Goal: Task Accomplishment & Management: Complete application form

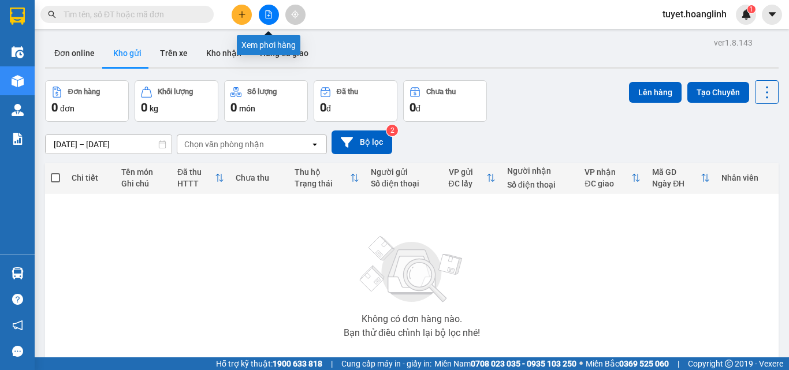
click at [272, 11] on icon "file-add" at bounding box center [269, 14] width 8 height 8
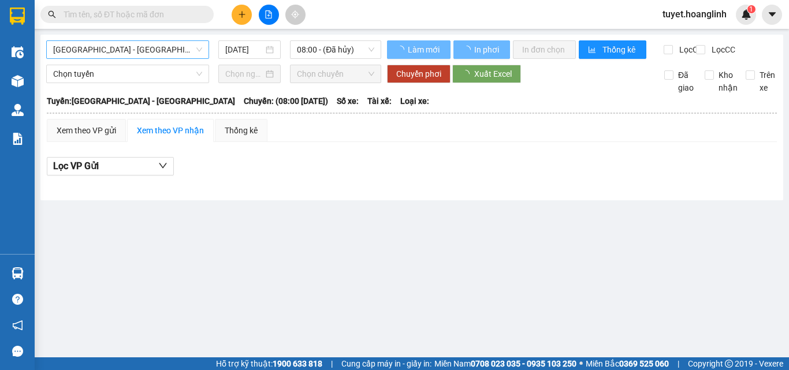
click at [146, 45] on span "[GEOGRAPHIC_DATA] - [GEOGRAPHIC_DATA]" at bounding box center [127, 49] width 149 height 17
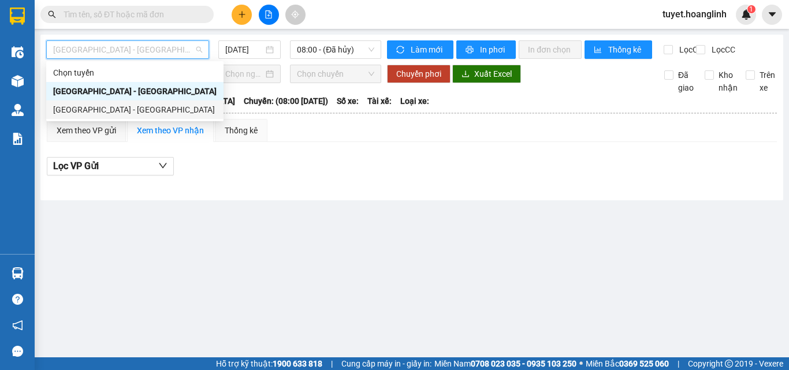
click at [136, 111] on div "[GEOGRAPHIC_DATA] - [GEOGRAPHIC_DATA]" at bounding box center [135, 109] width 164 height 13
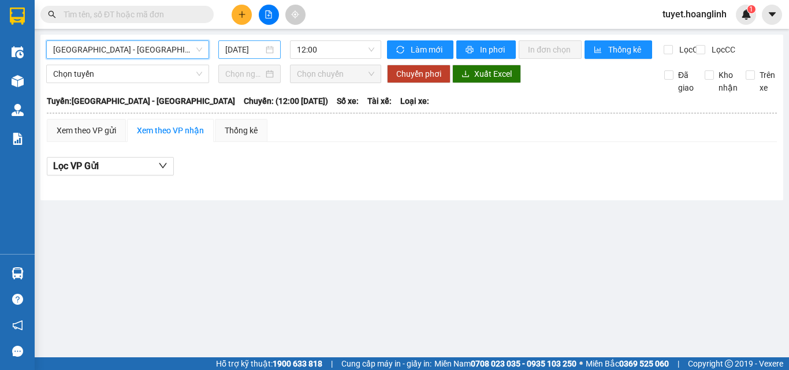
click at [223, 45] on div "[DATE]" at bounding box center [249, 49] width 62 height 18
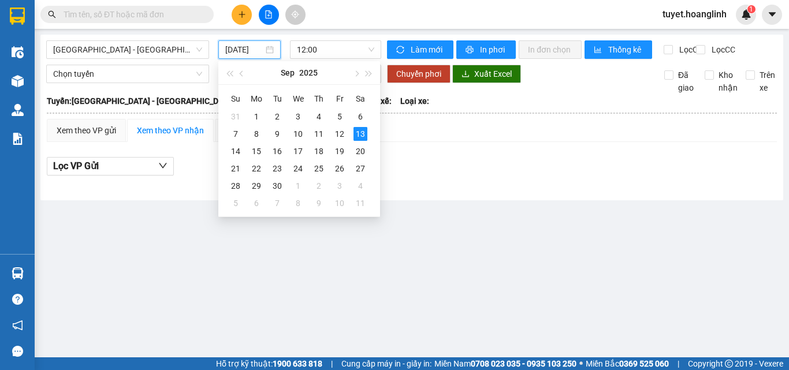
click at [442, 201] on div "[GEOGRAPHIC_DATA] - [GEOGRAPHIC_DATA] [DATE] 12:00 Làm mới In phơi In đơn chọn …" at bounding box center [411, 118] width 743 height 166
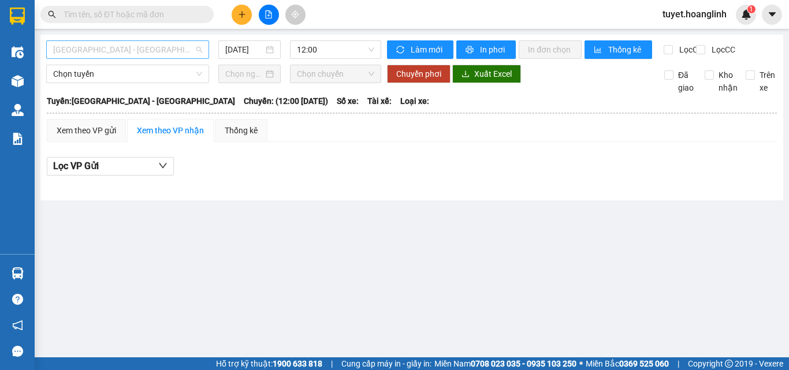
click at [180, 51] on span "Hà Nội - Quảng Bình" at bounding box center [127, 49] width 149 height 17
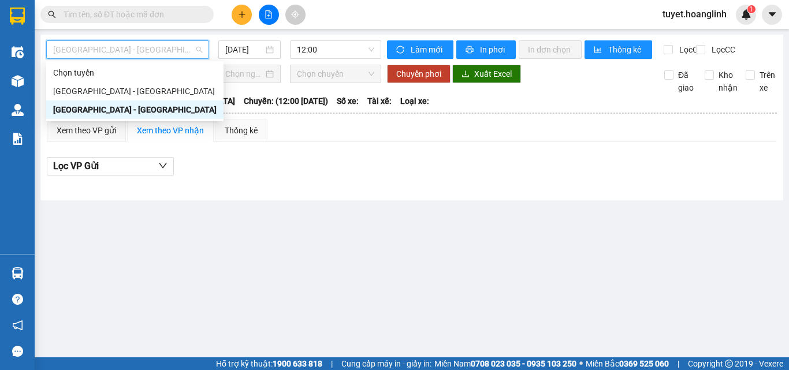
click at [153, 104] on div "Hà Nội - Quảng Bình" at bounding box center [135, 109] width 164 height 13
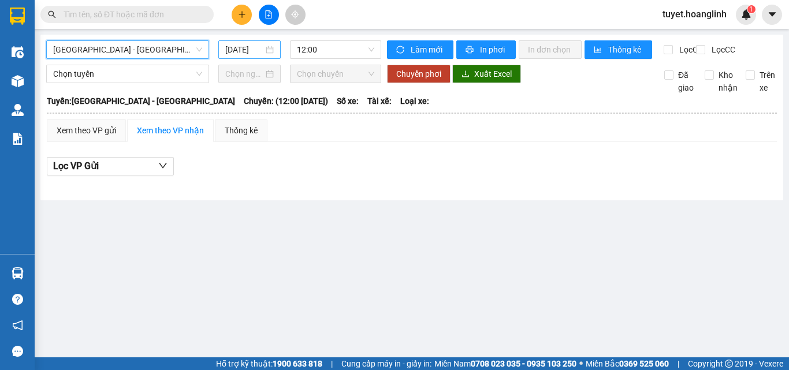
click at [242, 45] on input "13/09/2025" at bounding box center [244, 49] width 38 height 13
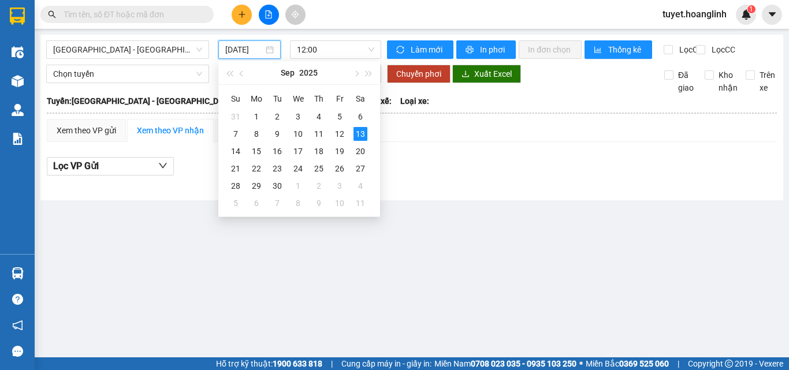
click at [429, 188] on div at bounding box center [412, 185] width 731 height 6
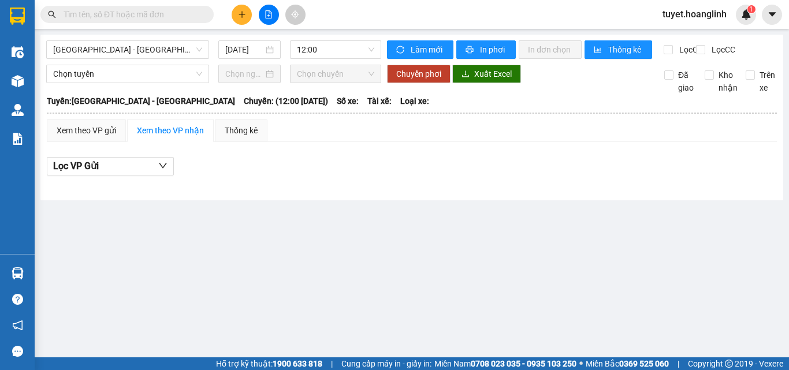
click at [285, 52] on div "12:00" at bounding box center [335, 49] width 101 height 18
click at [316, 47] on span "12:00" at bounding box center [335, 49] width 77 height 17
click at [475, 167] on div "Lọc VP Gửi" at bounding box center [412, 166] width 731 height 19
click at [348, 49] on span "12:00" at bounding box center [335, 49] width 77 height 17
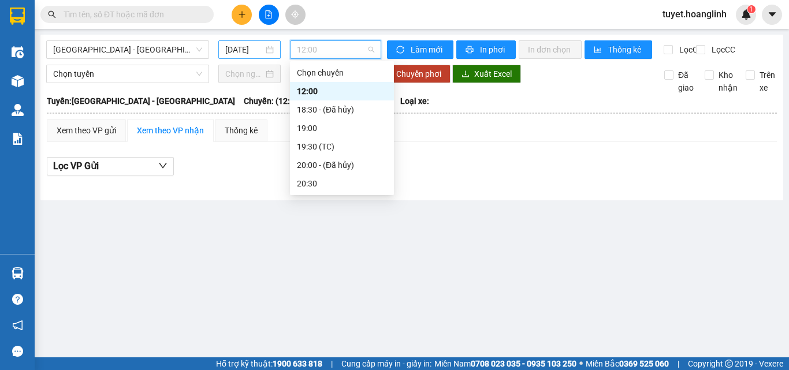
click at [247, 55] on input "13/09/2025" at bounding box center [244, 49] width 38 height 13
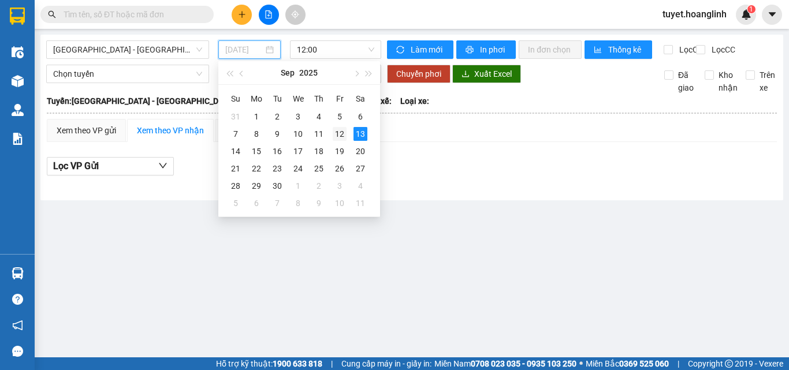
click at [342, 131] on div "12" at bounding box center [340, 134] width 14 height 14
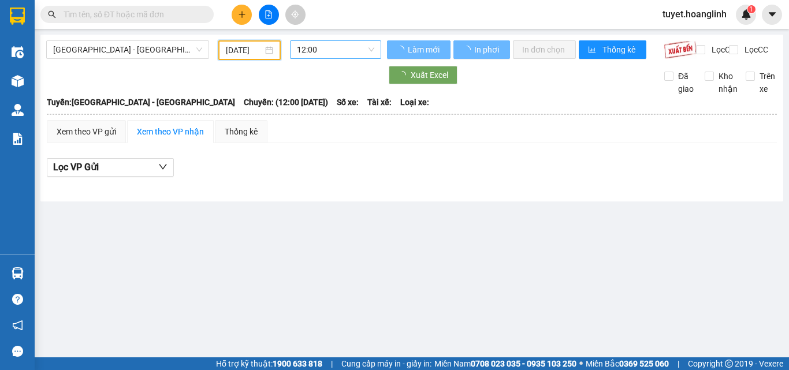
click at [362, 54] on span "12:00" at bounding box center [335, 49] width 77 height 17
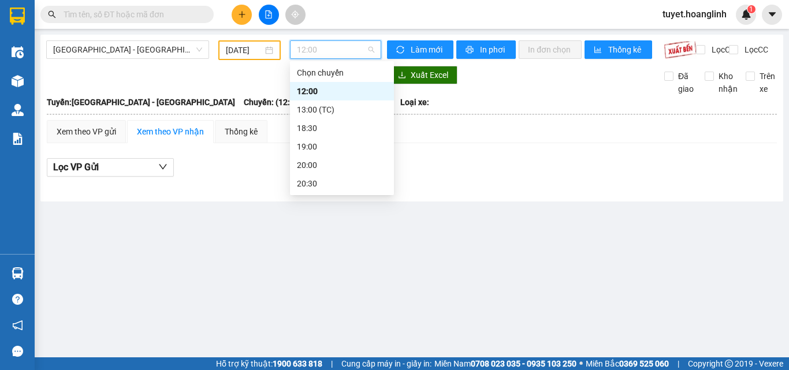
click at [362, 54] on span "12:00" at bounding box center [335, 49] width 77 height 17
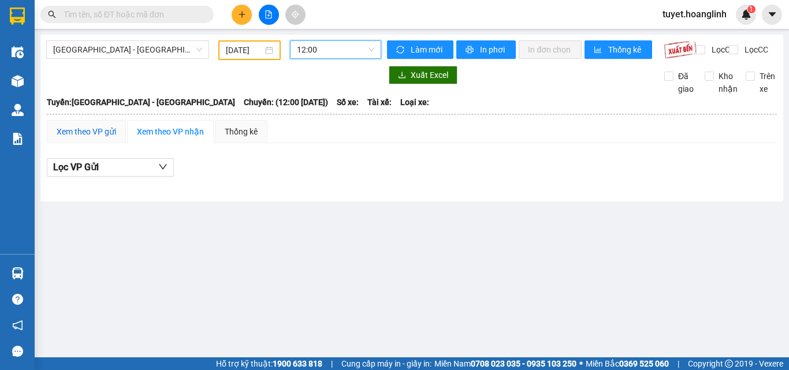
click at [84, 138] on div "Xem theo VP gửi" at bounding box center [87, 131] width 60 height 13
click at [332, 47] on span "12:00" at bounding box center [335, 49] width 77 height 17
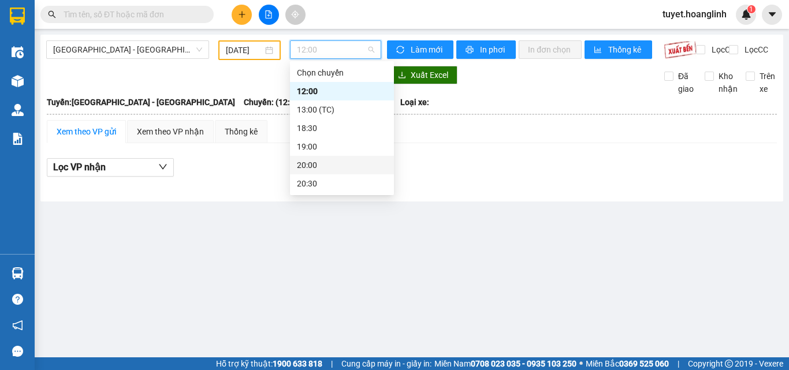
click at [343, 163] on div "20:00" at bounding box center [342, 165] width 90 height 13
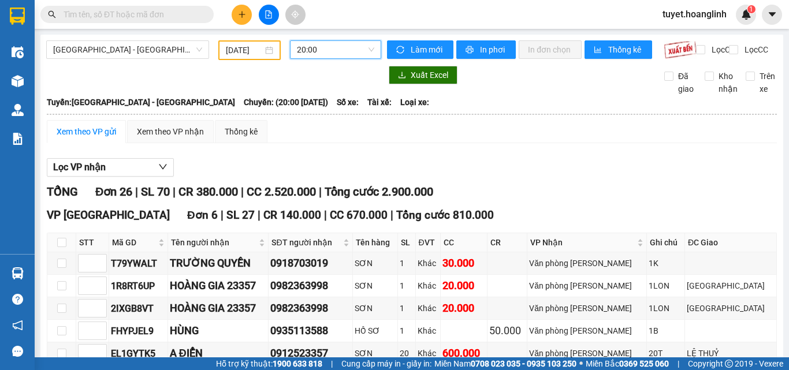
click at [344, 54] on span "20:00" at bounding box center [335, 49] width 77 height 17
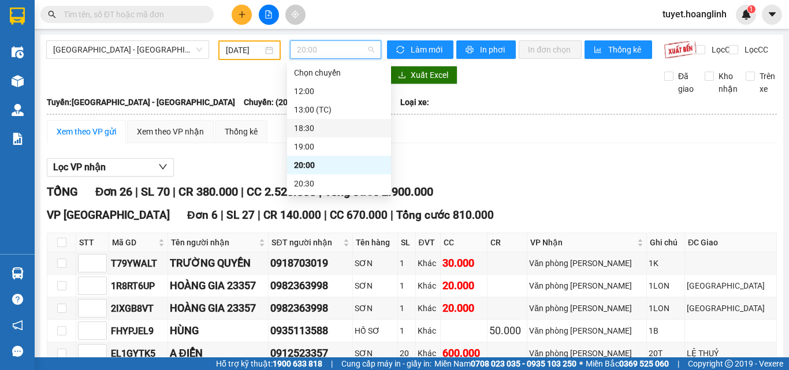
click at [336, 127] on div "18:30" at bounding box center [339, 128] width 90 height 13
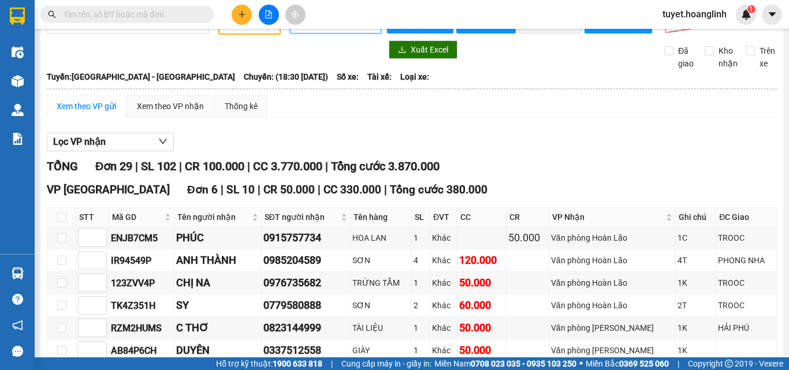
scroll to position [10, 0]
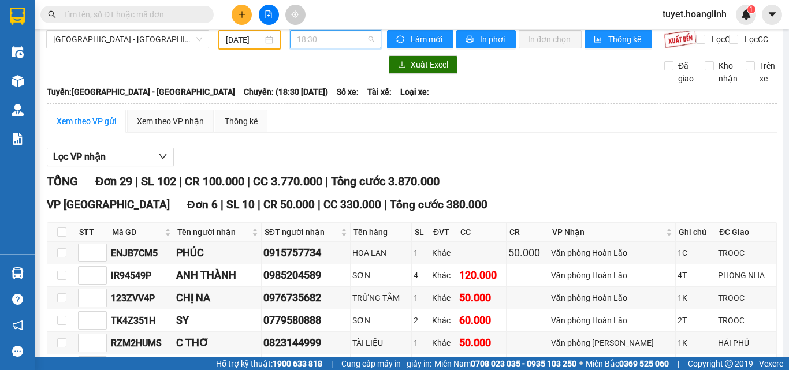
click at [347, 38] on span "18:30" at bounding box center [335, 39] width 77 height 17
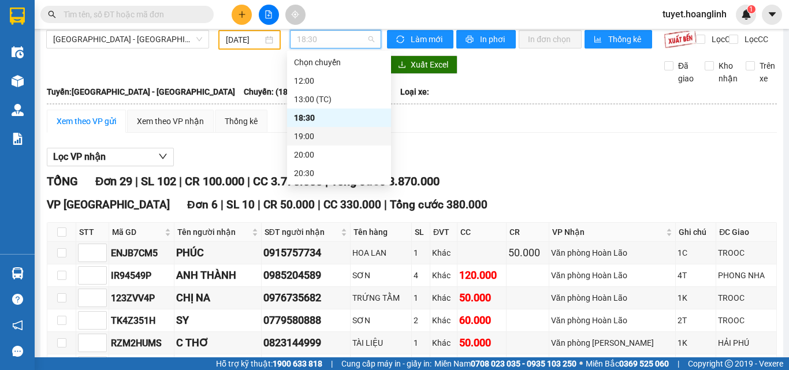
click at [331, 136] on div "19:00" at bounding box center [339, 136] width 90 height 13
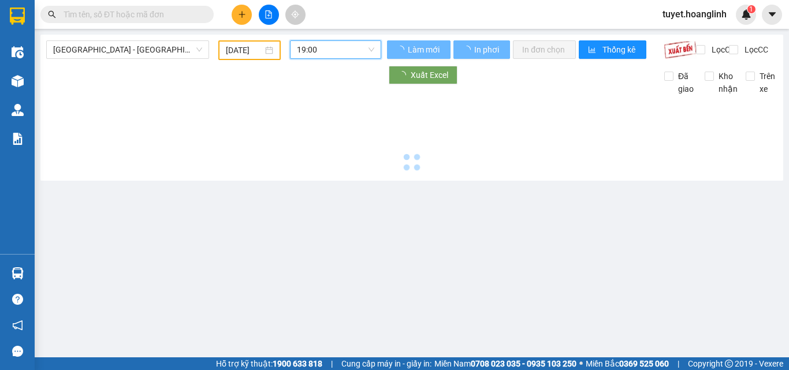
scroll to position [0, 0]
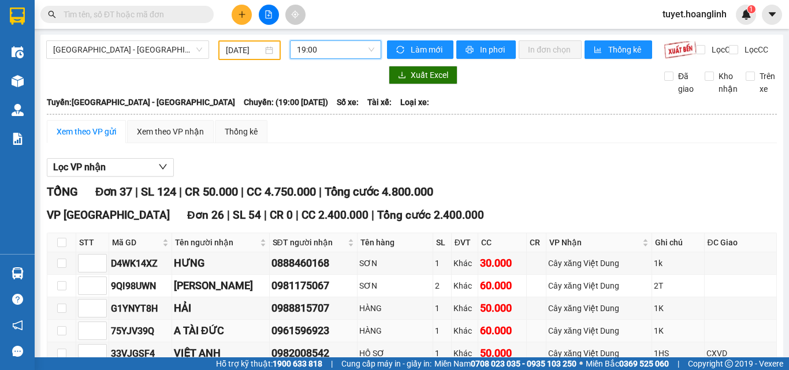
click at [351, 57] on span "19:00" at bounding box center [335, 49] width 77 height 17
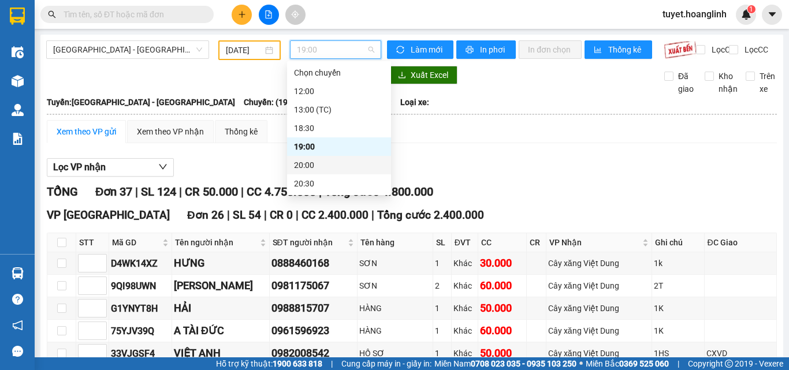
click at [342, 165] on div "20:00" at bounding box center [339, 165] width 90 height 13
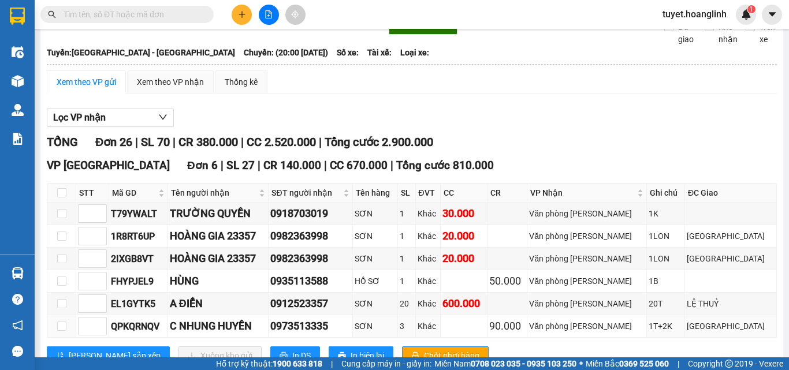
scroll to position [21, 0]
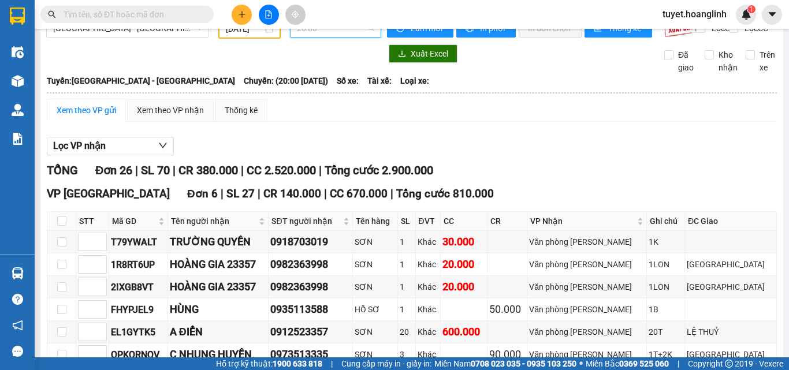
click at [368, 36] on span "20:00" at bounding box center [335, 28] width 77 height 17
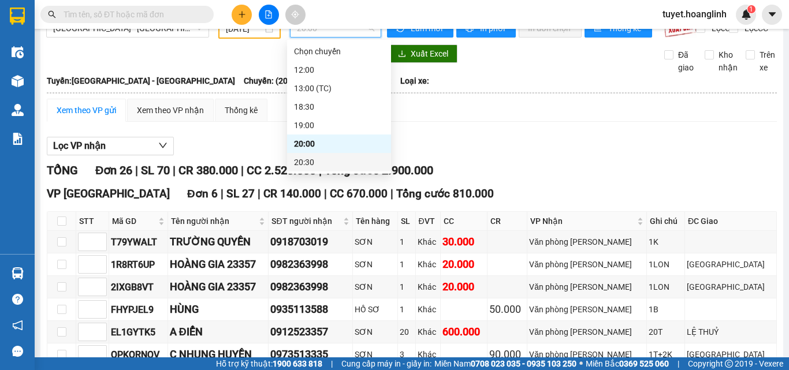
click at [520, 216] on div "VP Mỹ Đình Đơn 6 | SL 27 | CR 140.000 | CC 670.000 | Tổng cước 810.000 STT Mã G…" at bounding box center [412, 294] width 731 height 217
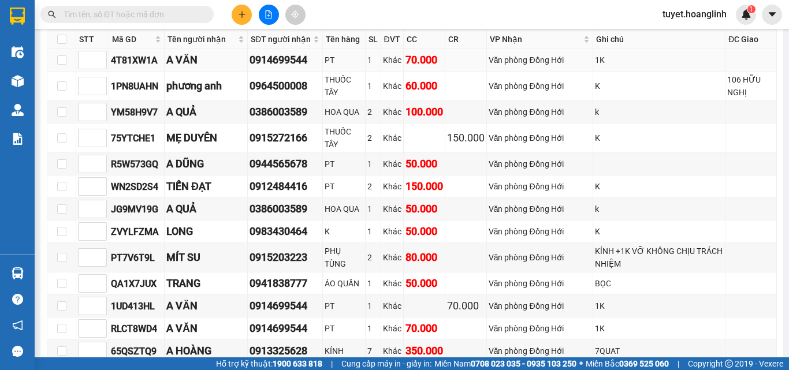
scroll to position [484, 0]
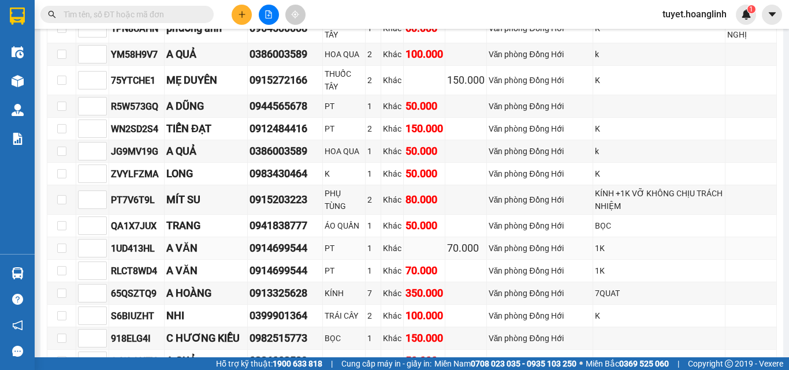
click at [384, 255] on div "Khác" at bounding box center [392, 248] width 18 height 13
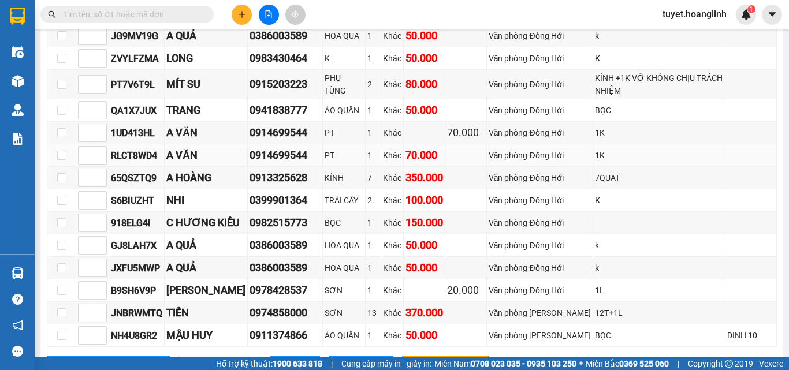
click at [436, 164] on div "70.000" at bounding box center [425, 155] width 38 height 16
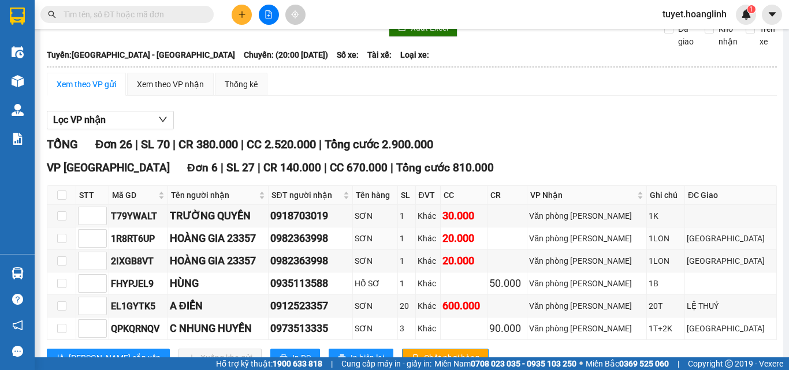
scroll to position [0, 0]
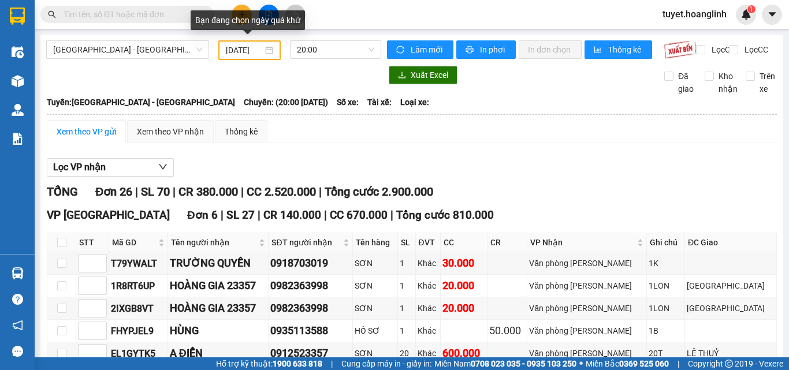
click at [239, 45] on input "12/09/2025" at bounding box center [244, 50] width 37 height 13
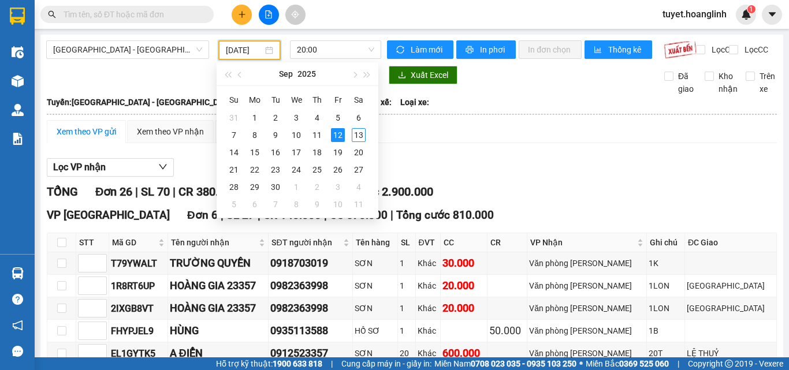
type input "12/09/2025"
click at [343, 136] on div "12" at bounding box center [338, 135] width 14 height 14
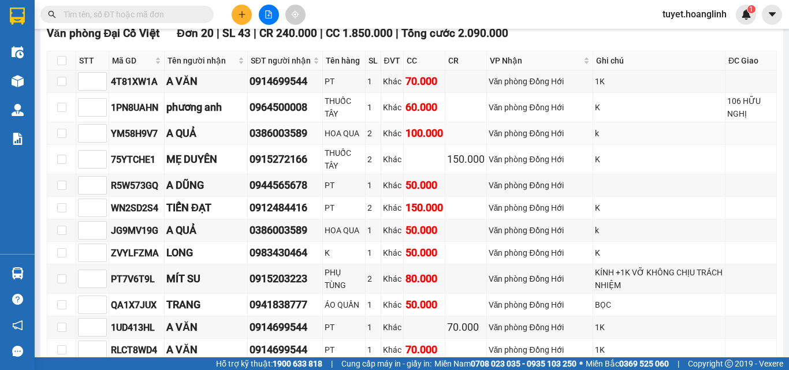
scroll to position [462, 0]
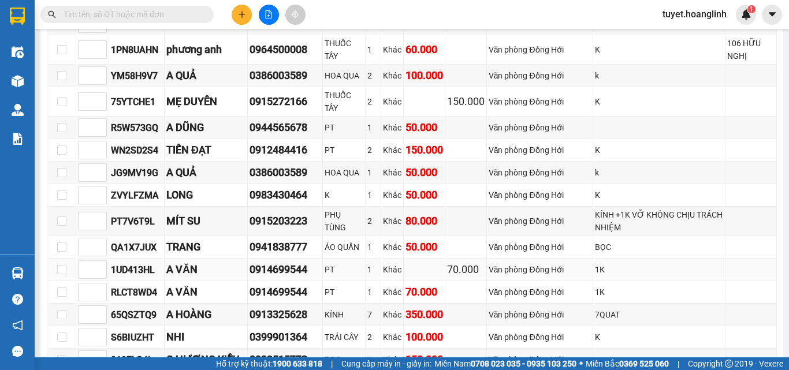
click at [169, 278] on div "A VĂN" at bounding box center [205, 270] width 79 height 16
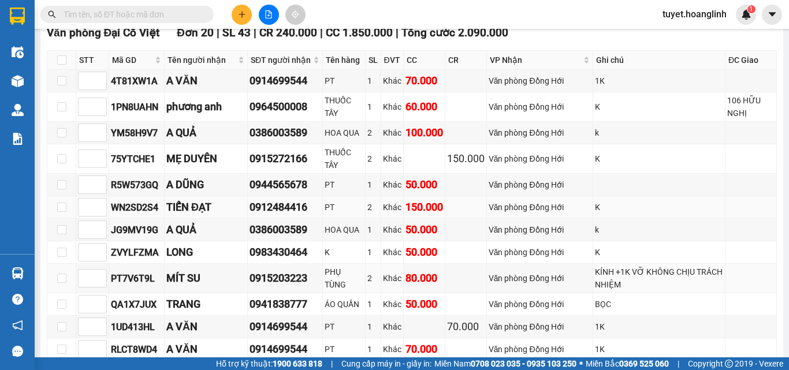
scroll to position [405, 0]
click at [446, 86] on td at bounding box center [467, 82] width 42 height 23
click at [170, 90] on div "A VĂN" at bounding box center [205, 81] width 79 height 16
drag, startPoint x: 250, startPoint y: 90, endPoint x: 320, endPoint y: 90, distance: 70.5
click at [320, 90] on tr "4T81XW1A A VĂN 0914699544 PT 1 Khác 70.000 Văn phòng Đồng Hới 1K" at bounding box center [412, 82] width 730 height 23
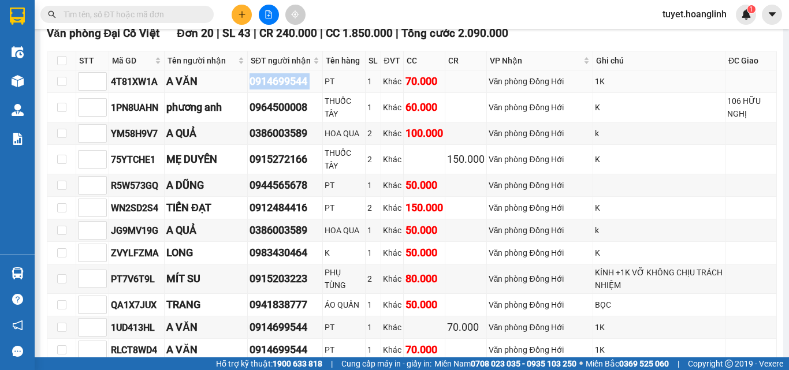
copy div "0914699544"
click at [143, 7] on span at bounding box center [126, 14] width 173 height 17
click at [143, 13] on input "text" at bounding box center [132, 14] width 136 height 13
paste input "0914699544"
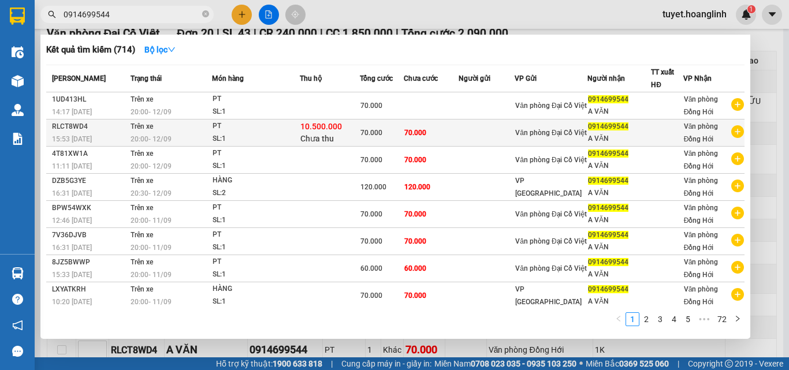
type input "0914699544"
click at [201, 140] on div "20:00 - 12/09" at bounding box center [171, 139] width 81 height 13
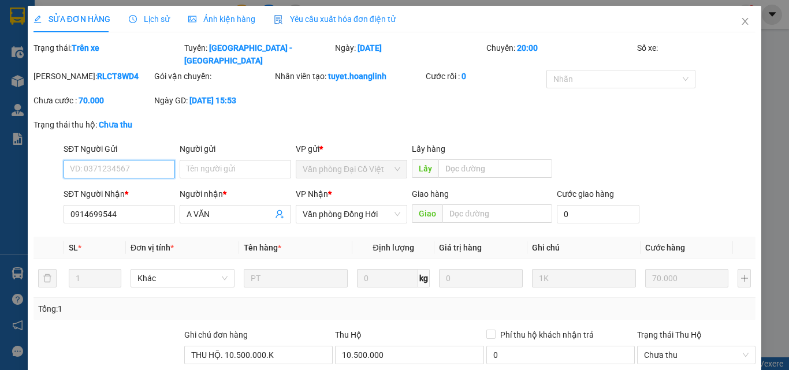
type input "0914699544"
type input "A VĂN"
type input "THU HỘ. 10.500.000.K"
type input "70.000"
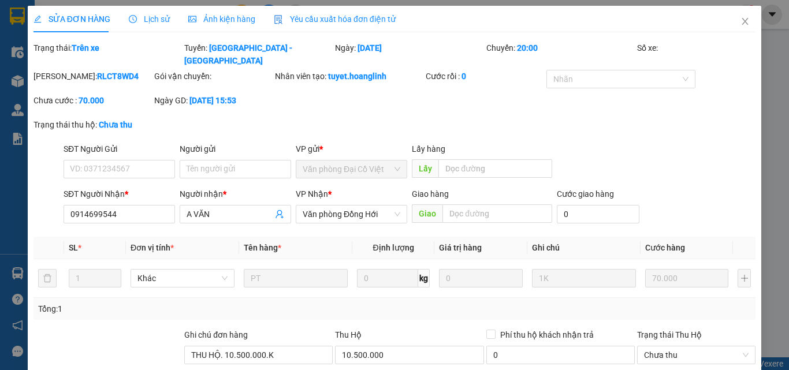
click at [236, 96] on b "12-09-2025 lúc 15:53" at bounding box center [213, 100] width 47 height 9
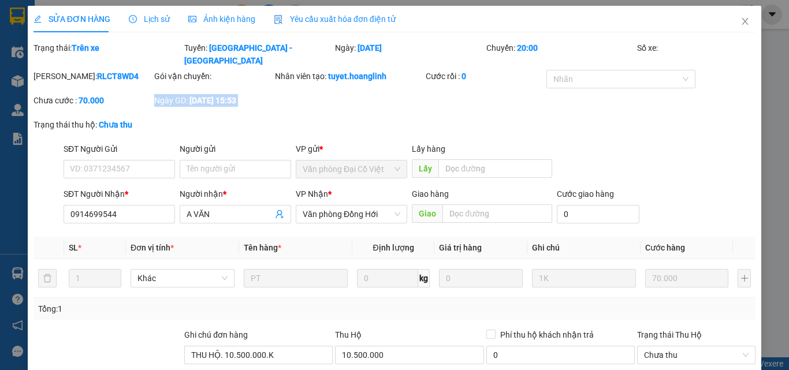
drag, startPoint x: 286, startPoint y: 87, endPoint x: 264, endPoint y: 87, distance: 22.5
click at [264, 87] on div "Mã ĐH: RLCT8WD4 Gói vận chuyển: Nhân viên tạo: tuyet.hoanglinh Cước rồi : 0 Nha…" at bounding box center [394, 94] width 725 height 49
click at [284, 86] on div "Mã ĐH: RLCT8WD4 Gói vận chuyển: Nhân viên tạo: tuyet.hoanglinh Cước rồi : 0 Nha…" at bounding box center [394, 94] width 725 height 49
click at [741, 24] on icon "close" at bounding box center [745, 21] width 9 height 9
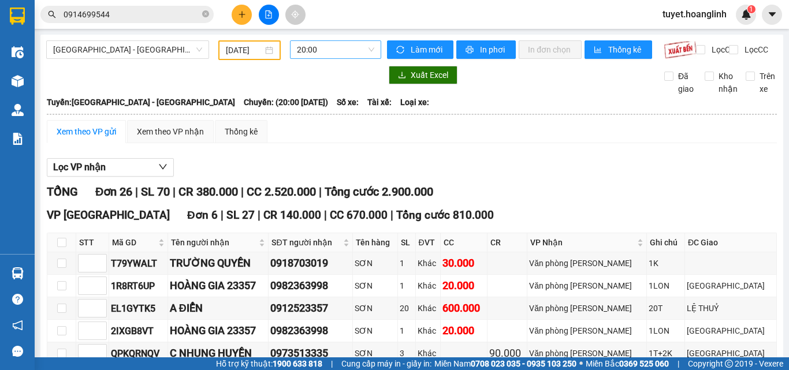
click at [321, 56] on span "20:00" at bounding box center [335, 49] width 77 height 17
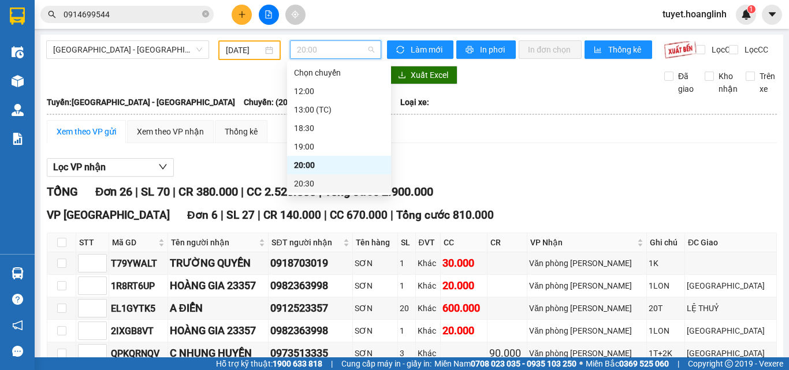
click at [348, 178] on div "20:30" at bounding box center [339, 183] width 90 height 13
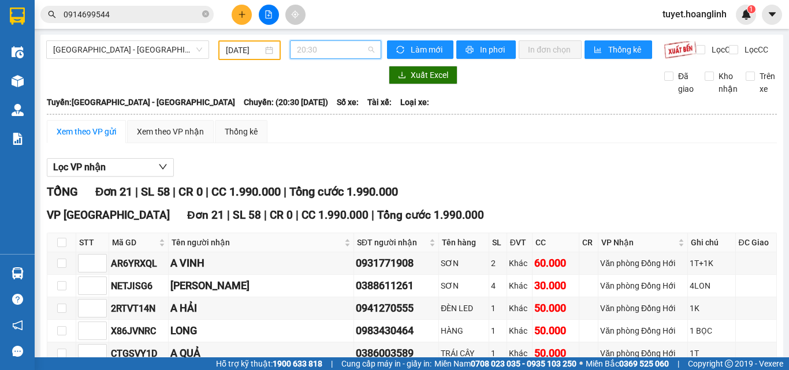
click at [312, 47] on span "20:30" at bounding box center [335, 49] width 77 height 17
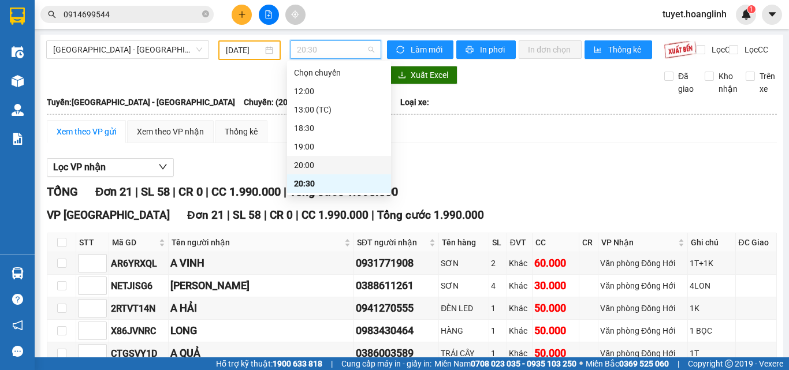
click at [317, 161] on div "20:00" at bounding box center [339, 165] width 90 height 13
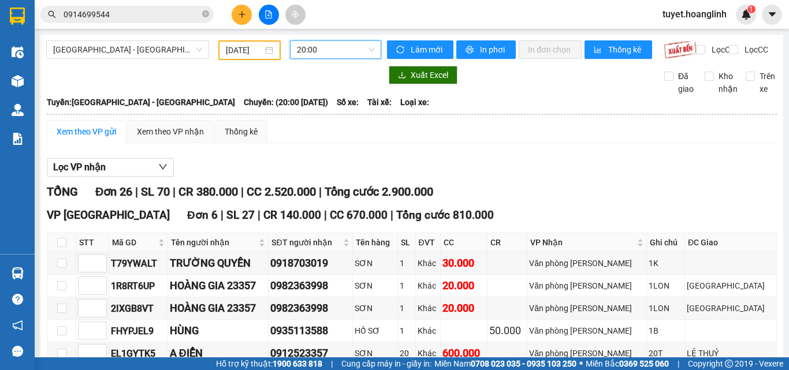
click at [343, 40] on div "20:00" at bounding box center [335, 49] width 91 height 18
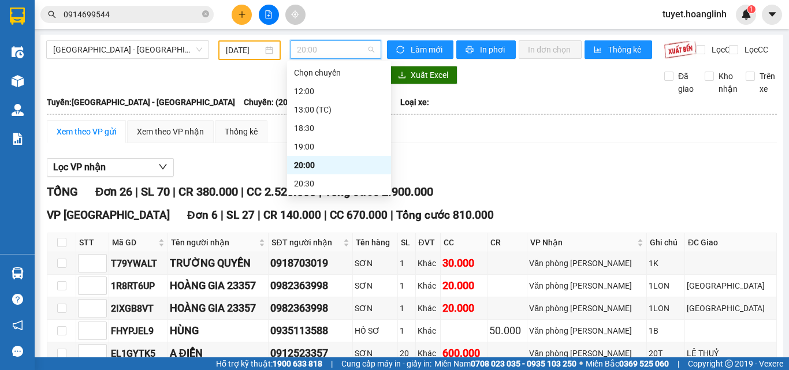
click at [540, 177] on div at bounding box center [412, 177] width 731 height 1
click at [347, 49] on span "20:00" at bounding box center [335, 49] width 77 height 17
click at [338, 149] on div "19:00" at bounding box center [339, 146] width 90 height 13
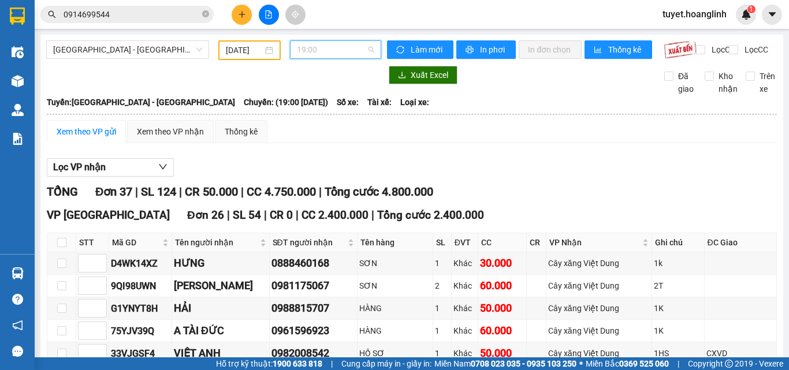
click at [336, 44] on span "19:00" at bounding box center [335, 49] width 77 height 17
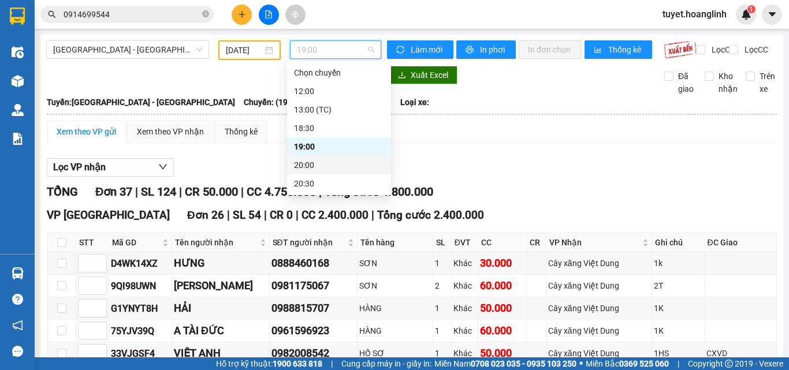
click at [318, 164] on div "20:00" at bounding box center [339, 165] width 90 height 13
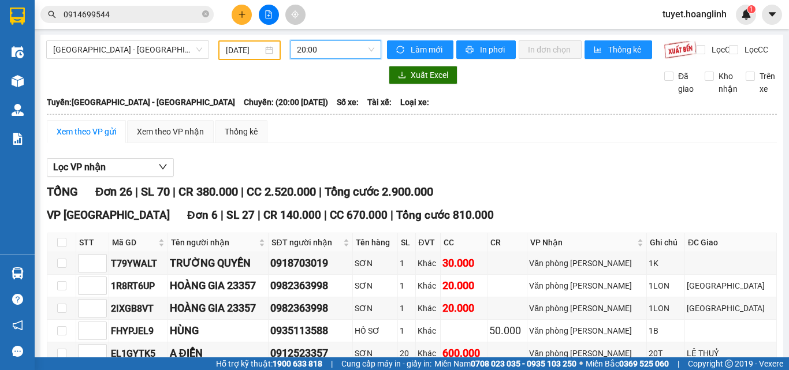
click at [346, 52] on span "20:00" at bounding box center [335, 49] width 77 height 17
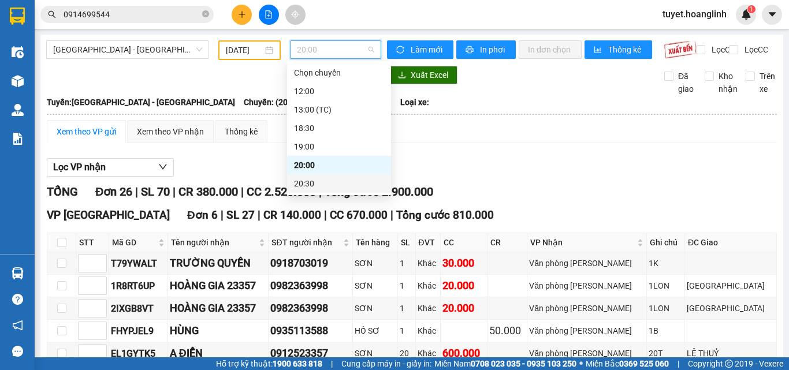
click at [320, 180] on div "20:30" at bounding box center [339, 183] width 90 height 13
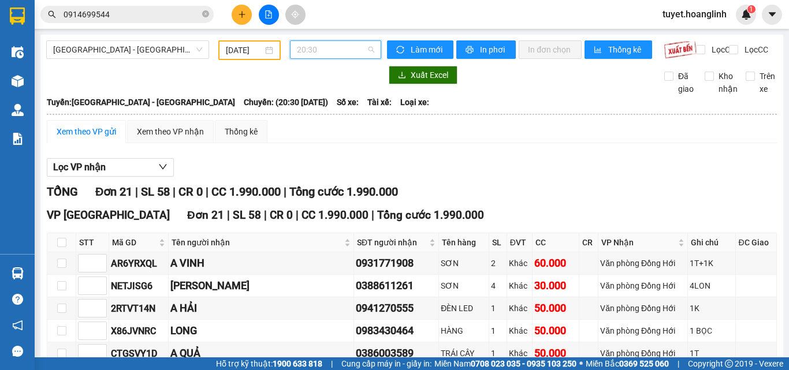
click at [346, 45] on span "20:30" at bounding box center [335, 49] width 77 height 17
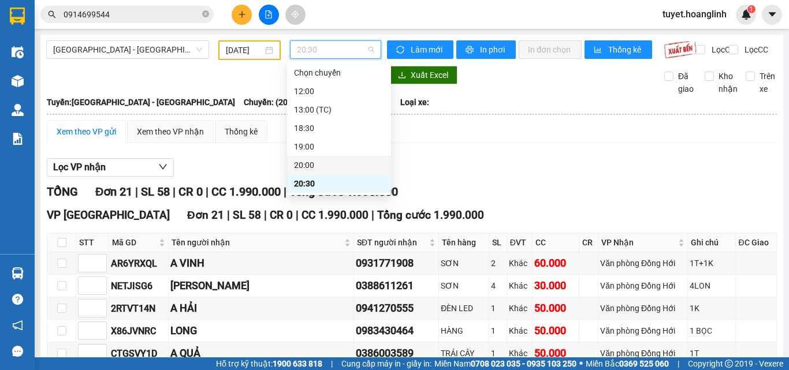
click at [338, 157] on div "20:00" at bounding box center [339, 165] width 104 height 18
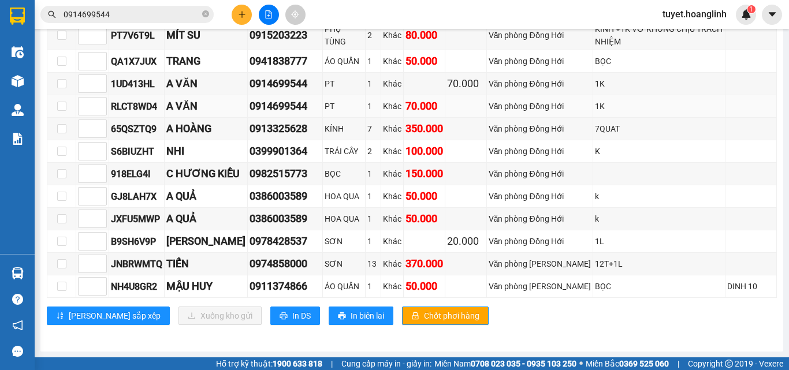
scroll to position [657, 0]
click at [159, 11] on input "0914699544" at bounding box center [132, 14] width 136 height 13
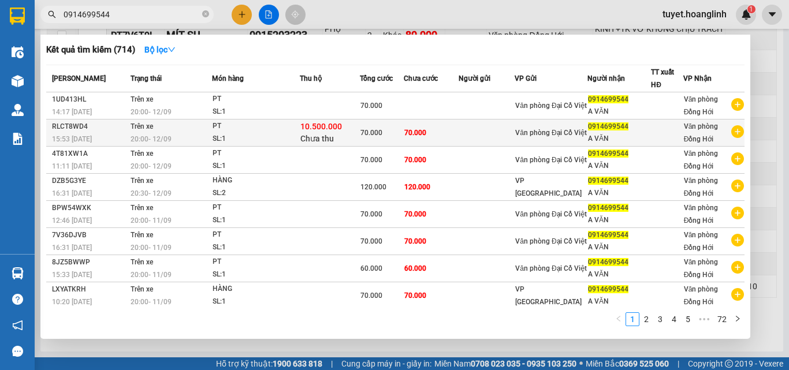
click at [239, 134] on div "SL: 1" at bounding box center [256, 139] width 87 height 13
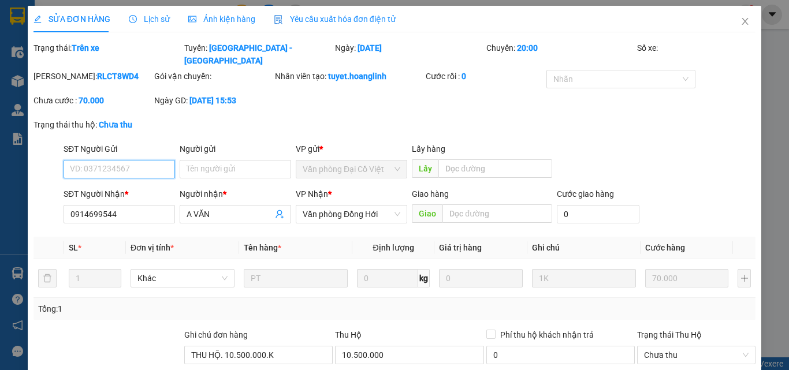
type input "0914699544"
type input "A VĂN"
type input "THU HỘ. 10.500.000.K"
type input "70.000"
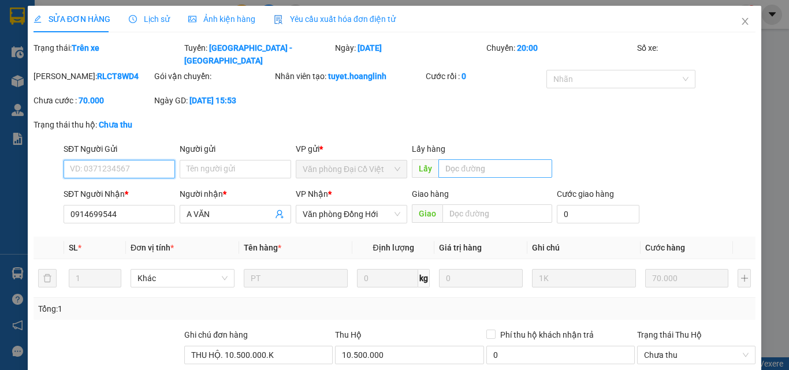
scroll to position [58, 0]
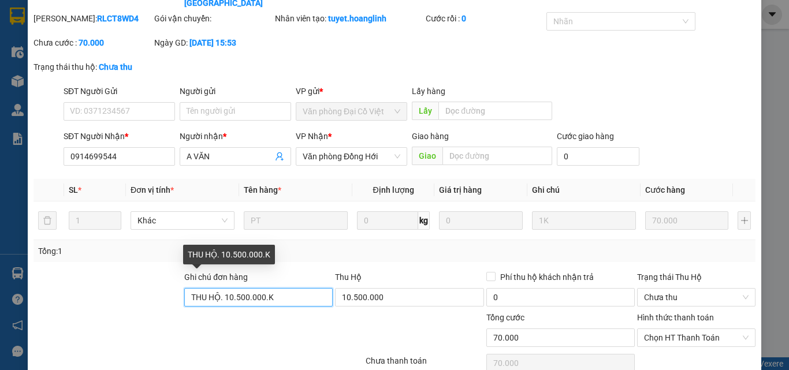
click at [288, 288] on input "THU HỘ. 10.500.000.K" at bounding box center [258, 297] width 149 height 18
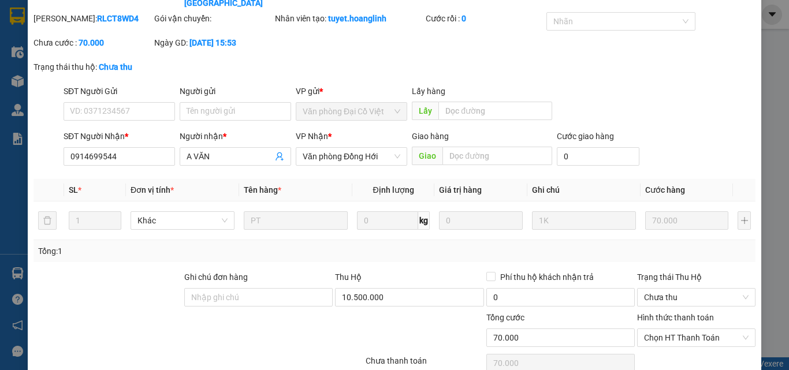
click at [404, 273] on div "Thu Hộ" at bounding box center [409, 279] width 149 height 17
click at [403, 288] on input "10.500.000" at bounding box center [409, 297] width 149 height 18
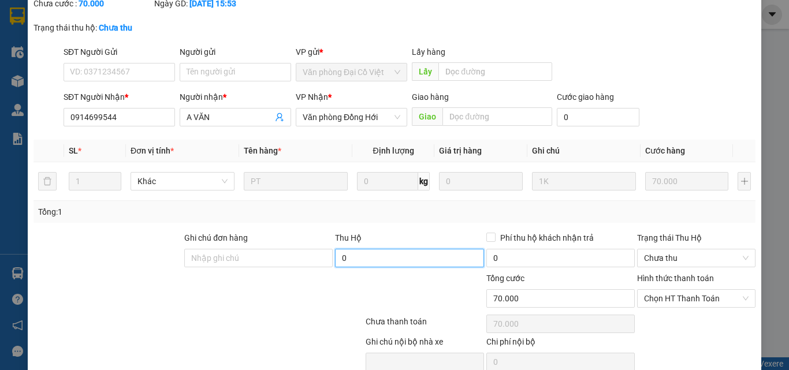
scroll to position [135, 0]
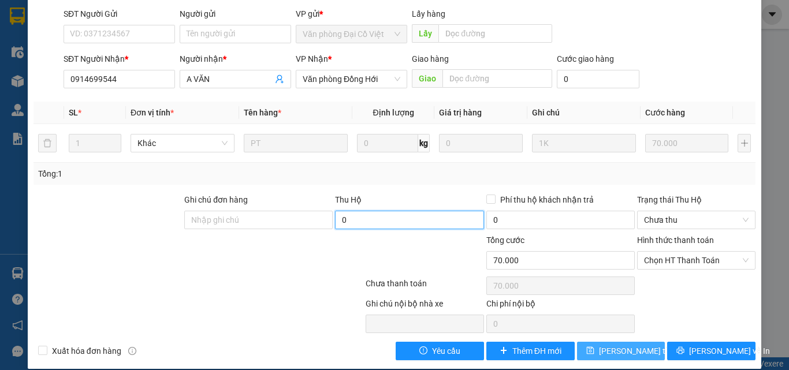
type input "0"
click at [629, 345] on span "Lưu thay đổi" at bounding box center [645, 351] width 92 height 13
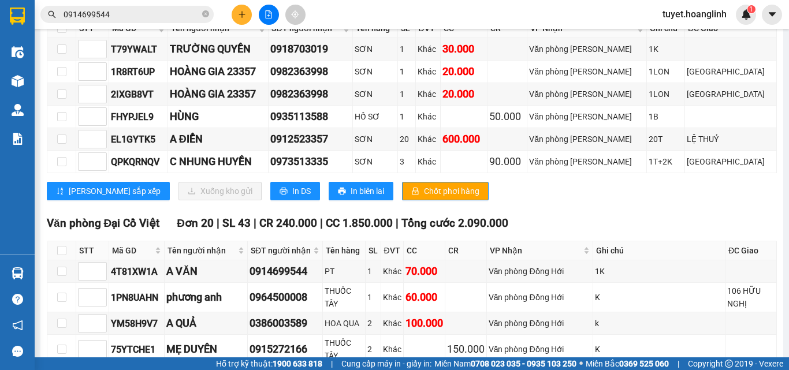
scroll to position [173, 0]
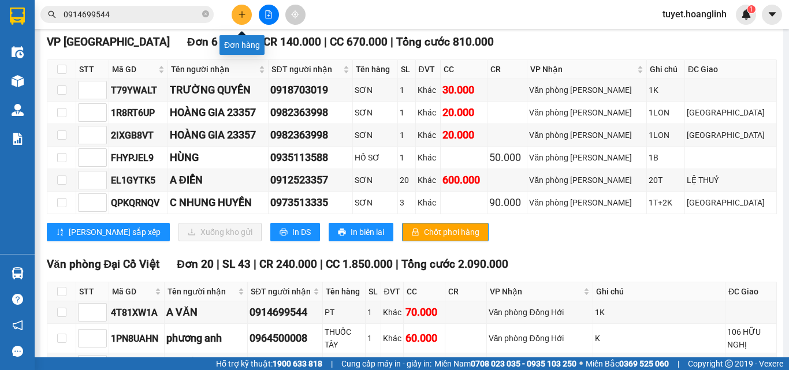
click at [242, 10] on icon "plus" at bounding box center [242, 14] width 8 height 8
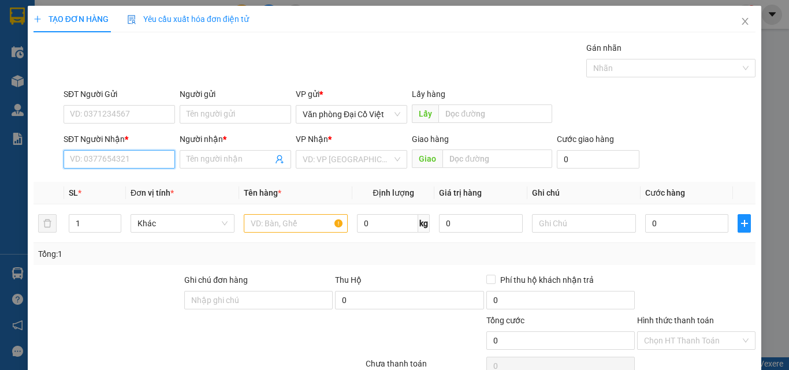
click at [122, 164] on input "SĐT Người Nhận *" at bounding box center [120, 159] width 112 height 18
click at [130, 181] on div "0919593844 - PHÚ" at bounding box center [118, 182] width 97 height 13
type input "0919593844"
type input "PHÚ"
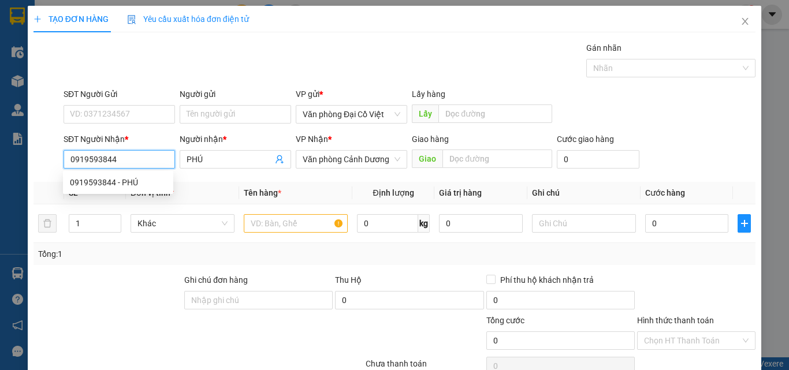
type input "50.000"
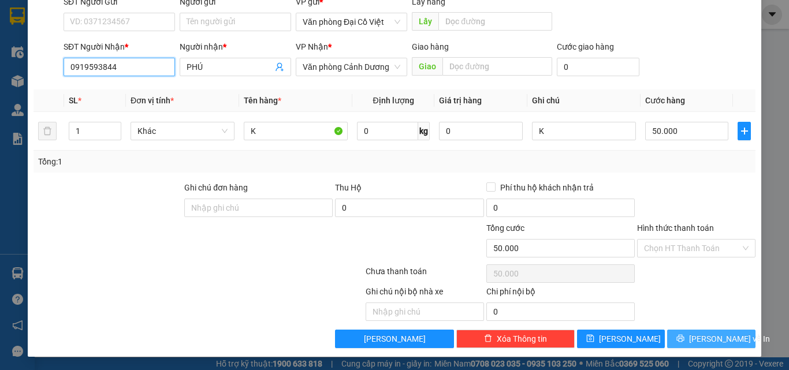
scroll to position [93, 0]
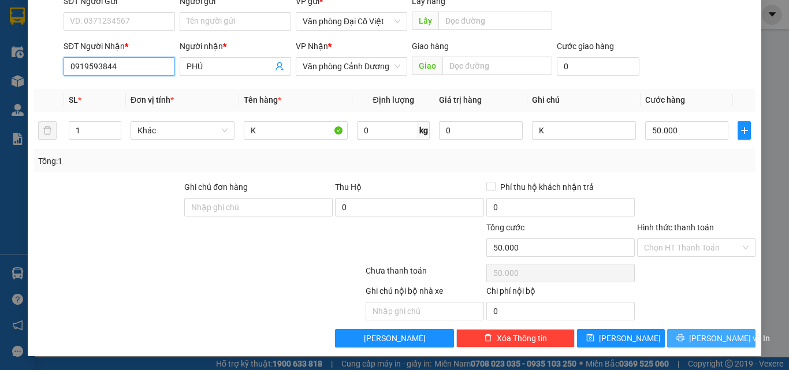
type input "0919593844"
click at [685, 339] on icon "printer" at bounding box center [681, 338] width 8 height 8
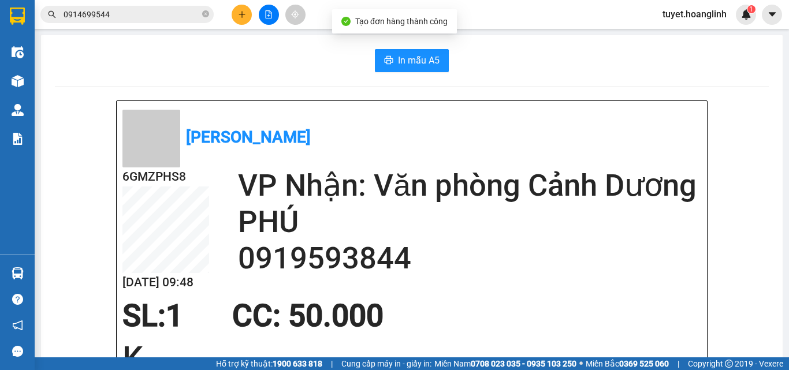
click at [414, 54] on span "In mẫu A5" at bounding box center [419, 60] width 42 height 14
click at [596, 277] on h2 "0919593844" at bounding box center [469, 258] width 463 height 36
click at [240, 18] on button at bounding box center [242, 15] width 20 height 20
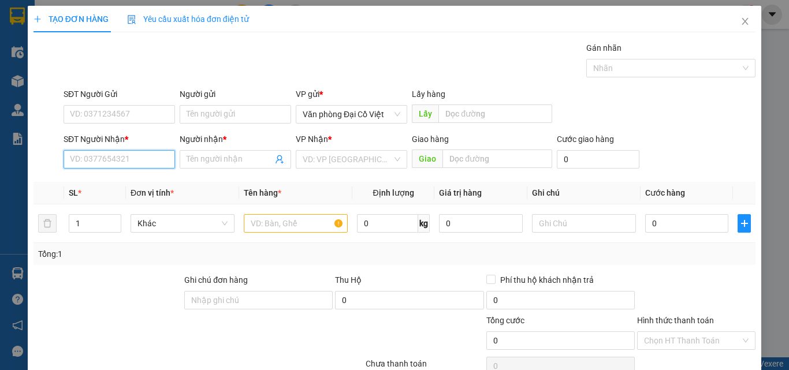
click at [128, 162] on input "SĐT Người Nhận *" at bounding box center [120, 159] width 112 height 18
click at [128, 184] on div "0859934641 - HƯƠNG" at bounding box center [118, 182] width 97 height 13
type input "0859934641"
type input "HƯƠNG"
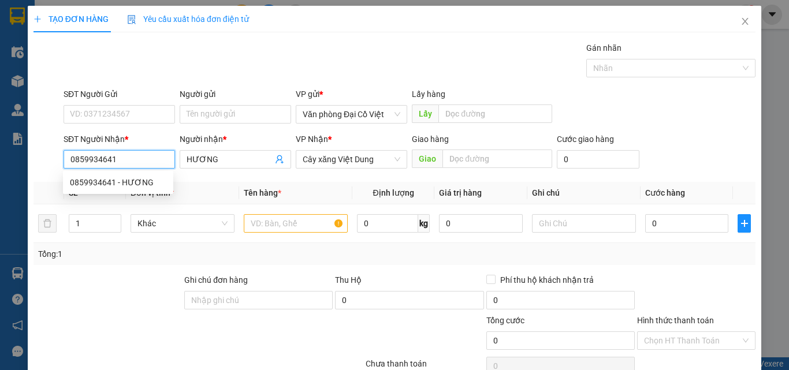
type input "70.000"
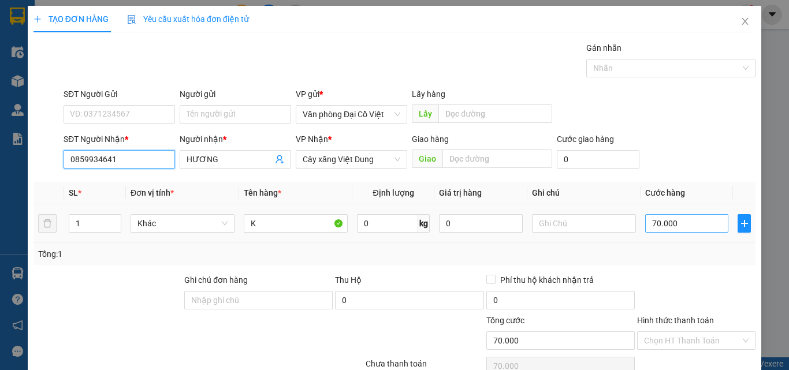
type input "0859934641"
click at [658, 216] on input "70.000" at bounding box center [687, 223] width 83 height 18
type input "5"
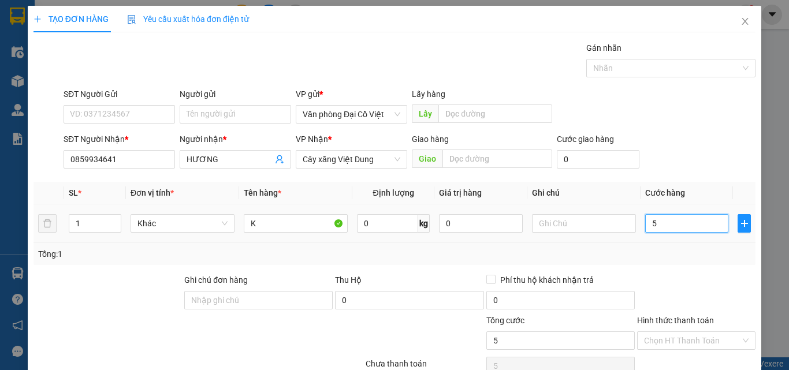
type input "50"
type input "50.000"
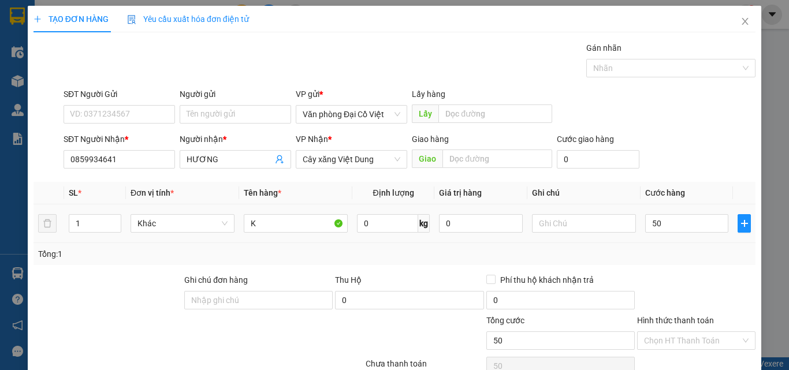
type input "50.000"
click at [654, 254] on div "Tổng: 1" at bounding box center [394, 254] width 713 height 13
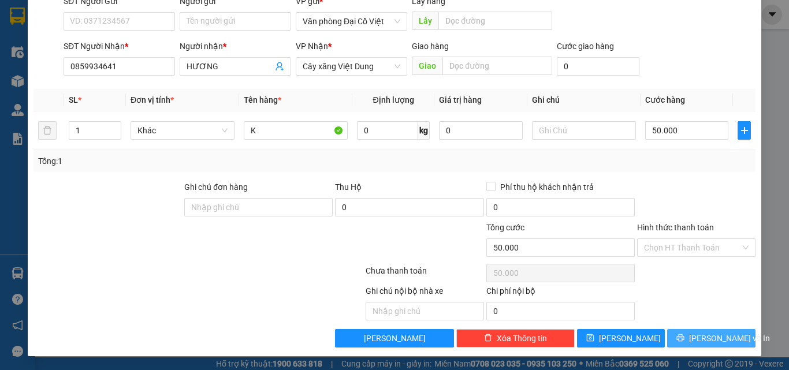
click at [684, 340] on icon "printer" at bounding box center [681, 339] width 8 height 8
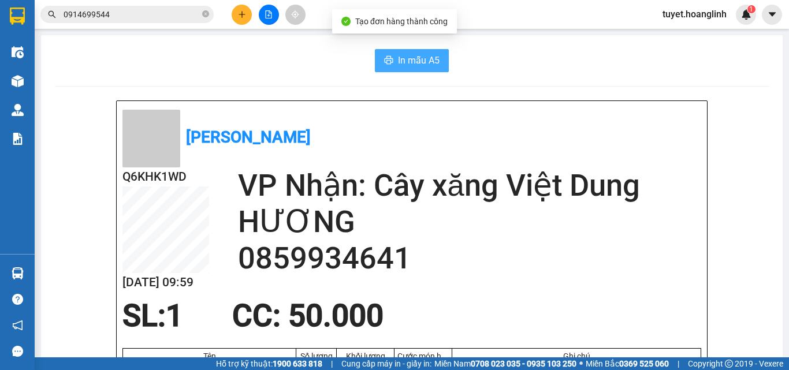
click at [422, 55] on span "In mẫu A5" at bounding box center [419, 60] width 42 height 14
click at [414, 67] on span "In mẫu A5" at bounding box center [419, 60] width 42 height 14
click at [411, 57] on span "In mẫu A5" at bounding box center [419, 60] width 42 height 14
click at [248, 17] on button at bounding box center [242, 15] width 20 height 20
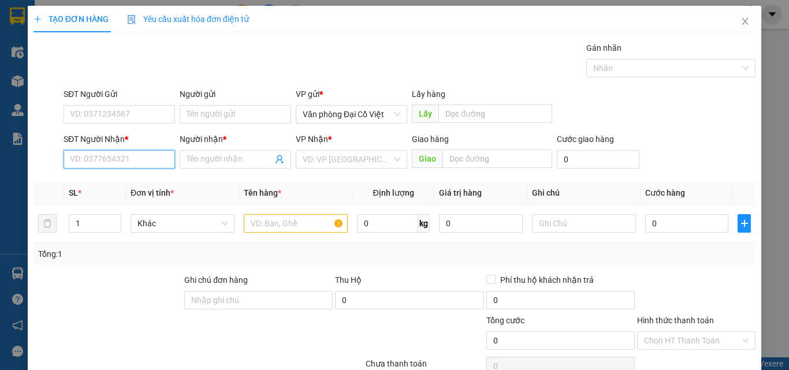
click at [157, 159] on input "SĐT Người Nhận *" at bounding box center [120, 159] width 112 height 18
click at [134, 160] on input "0963780222" at bounding box center [120, 159] width 112 height 18
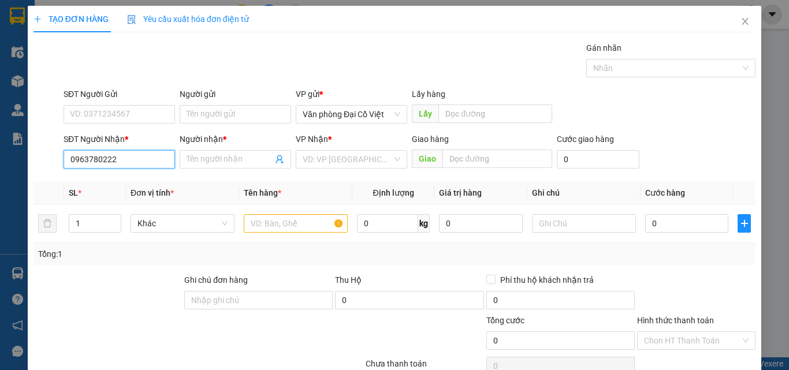
type input "0963780222"
click at [102, 101] on div "SĐT Người Gửi" at bounding box center [120, 96] width 112 height 17
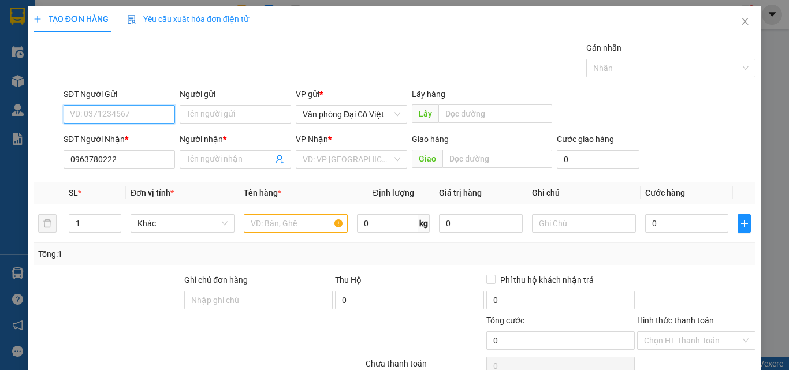
click at [103, 108] on input "SĐT Người Gửi" at bounding box center [120, 114] width 112 height 18
paste input "0963780222"
type input "0963780222"
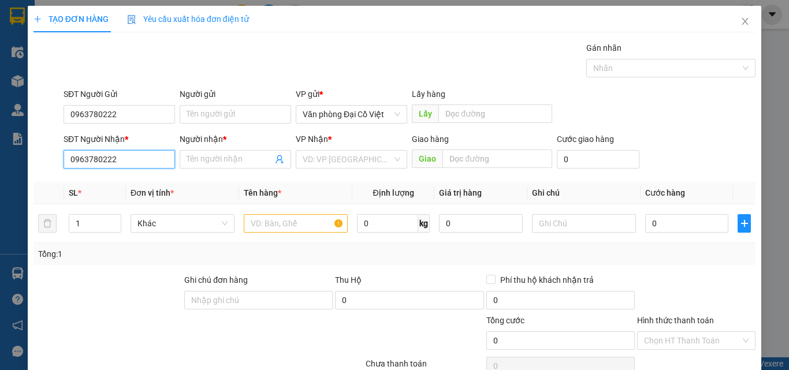
click at [134, 163] on input "0963780222" at bounding box center [120, 159] width 112 height 18
type input "0916974277"
click at [220, 164] on input "Người nhận *" at bounding box center [230, 159] width 86 height 13
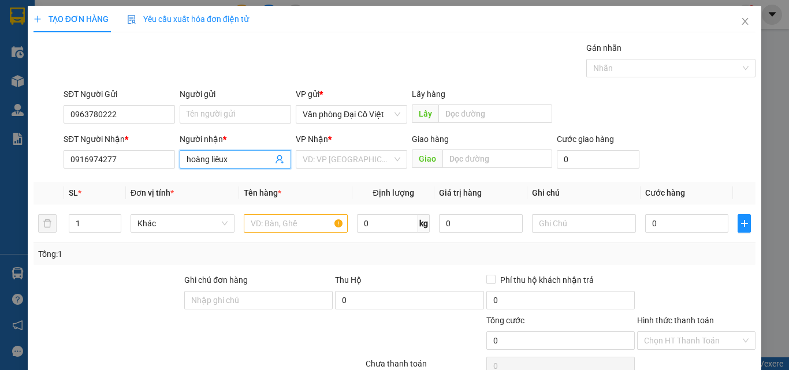
type input "hoàng liêux"
click at [330, 147] on div "VP Nhận *" at bounding box center [352, 141] width 112 height 17
click at [324, 165] on input "search" at bounding box center [348, 159] width 90 height 17
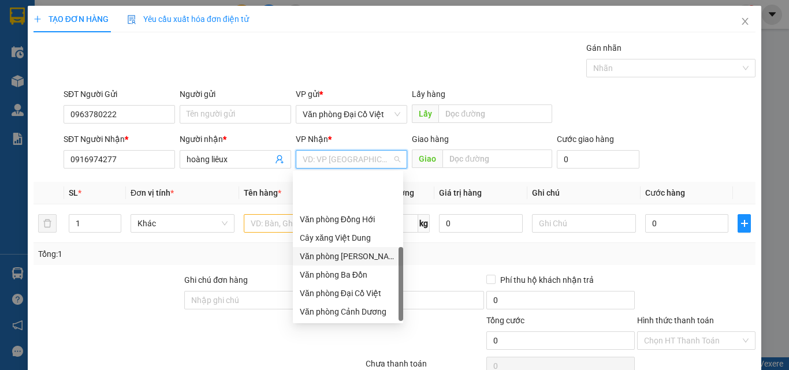
scroll to position [55, 0]
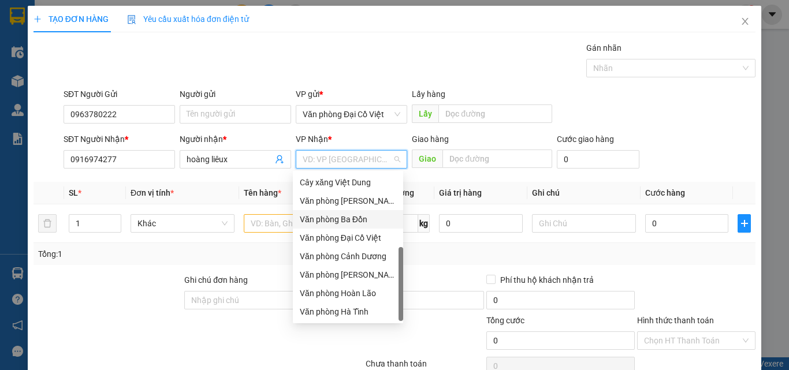
type input "c"
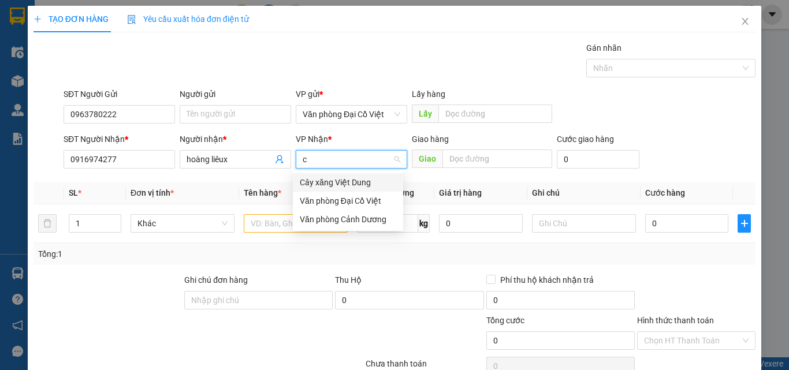
scroll to position [0, 0]
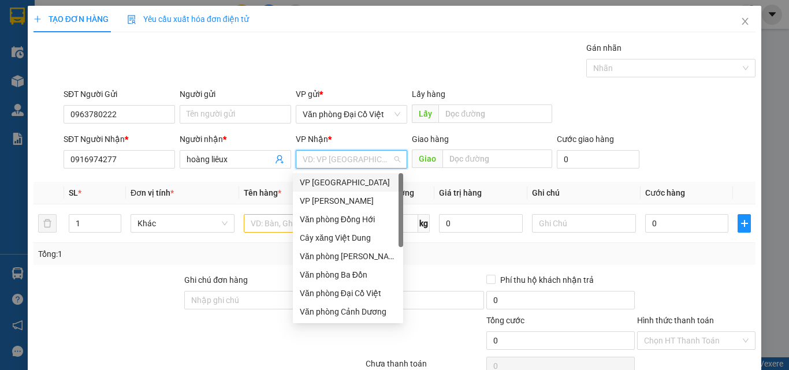
type input "b"
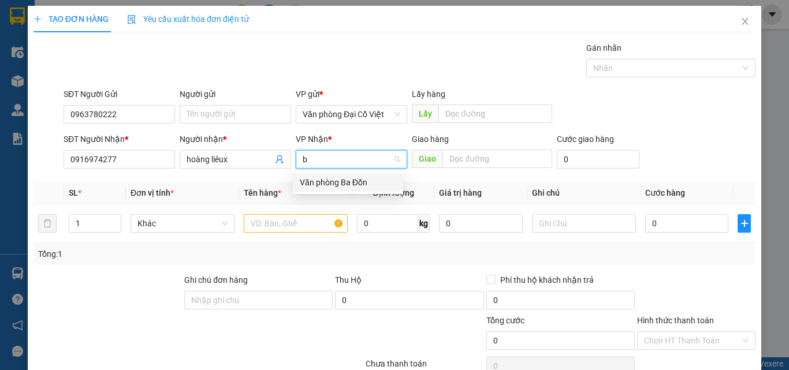
click at [355, 180] on div "Văn phòng Ba Đồn" at bounding box center [348, 182] width 97 height 13
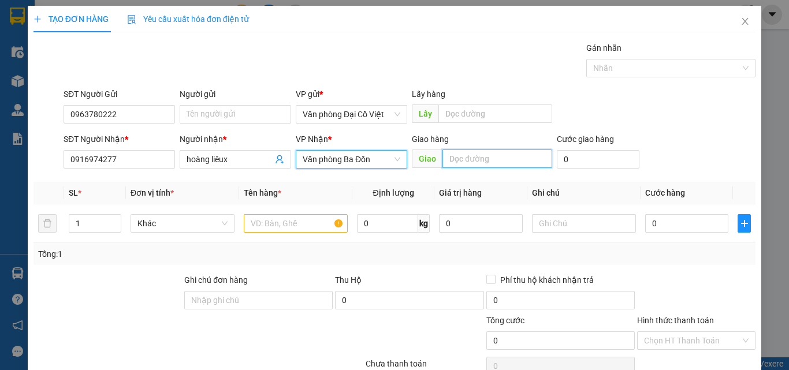
click at [509, 151] on input "text" at bounding box center [498, 159] width 110 height 18
type input "c"
type input "CHỢ CUỒI"
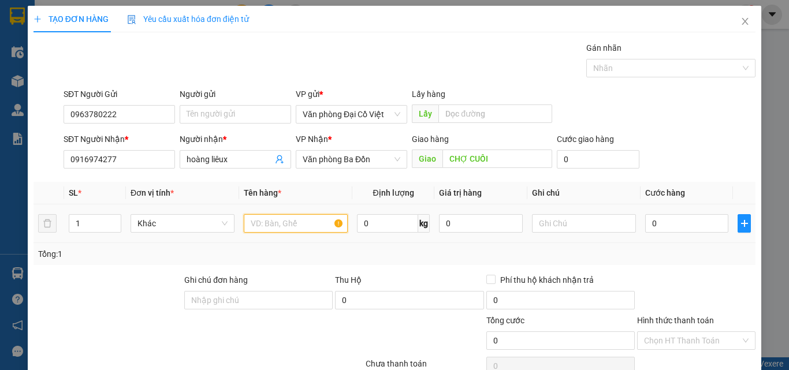
click at [254, 219] on input "text" at bounding box center [296, 223] width 104 height 18
type input "THUỐC"
click at [661, 227] on input "0" at bounding box center [687, 223] width 83 height 18
type input "5"
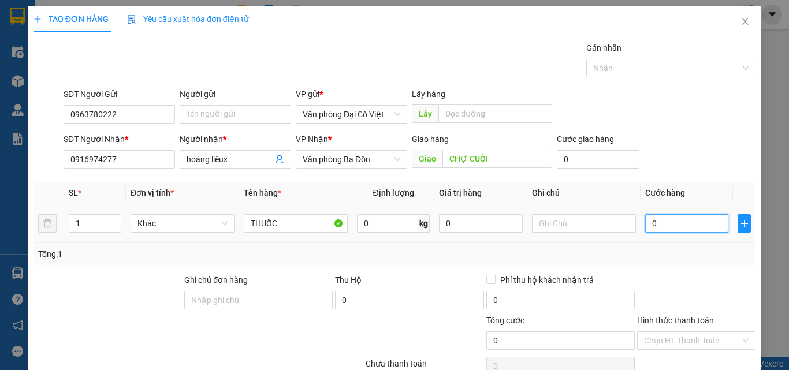
type input "5"
type input "50"
type input "50.000"
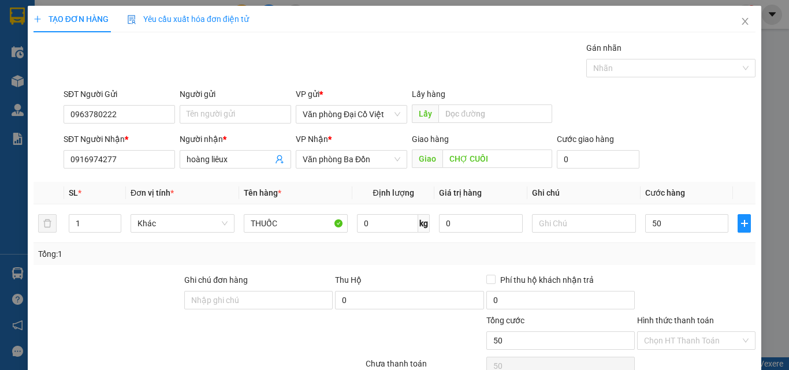
type input "50.000"
click at [652, 265] on div "Tổng: 1" at bounding box center [395, 254] width 722 height 22
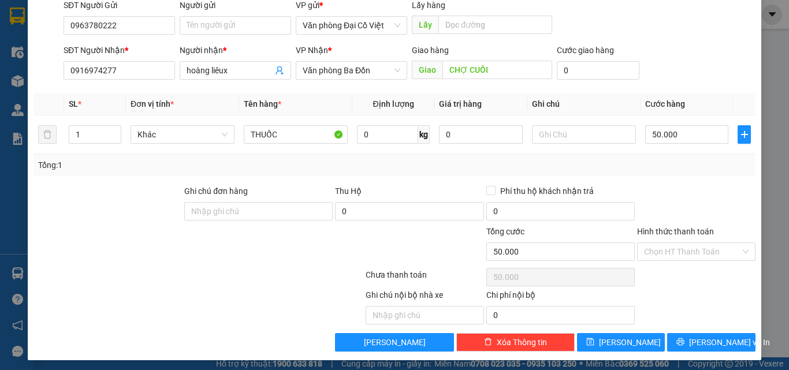
scroll to position [93, 0]
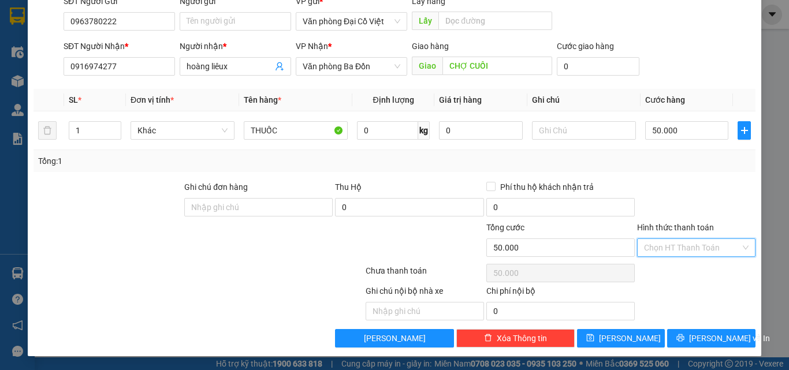
click at [695, 253] on input "Hình thức thanh toán" at bounding box center [692, 247] width 97 height 17
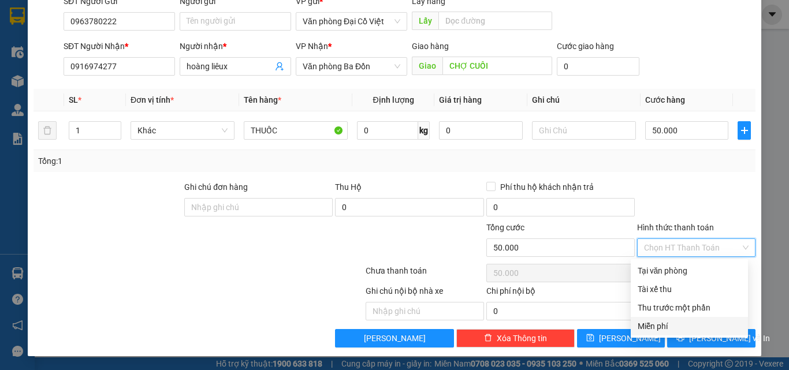
click at [668, 330] on div "Miễn phí" at bounding box center [689, 326] width 103 height 13
type input "0"
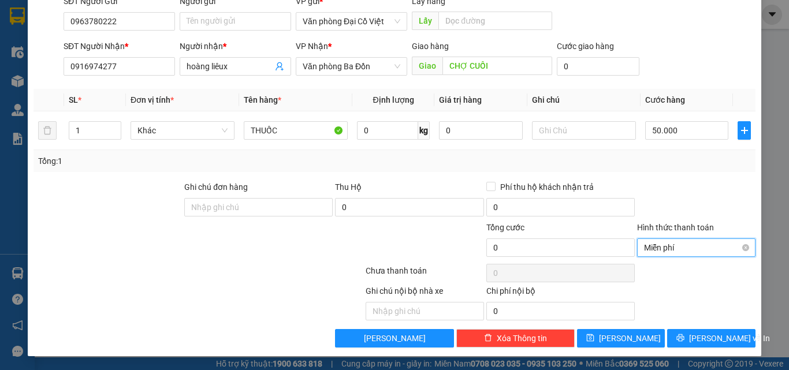
click at [690, 248] on span "Miễn phí" at bounding box center [696, 247] width 105 height 17
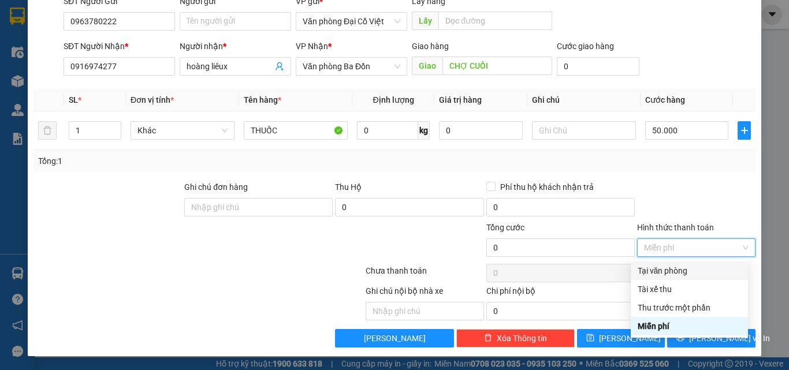
click at [682, 274] on div "Tại văn phòng" at bounding box center [689, 271] width 103 height 13
type input "50.000"
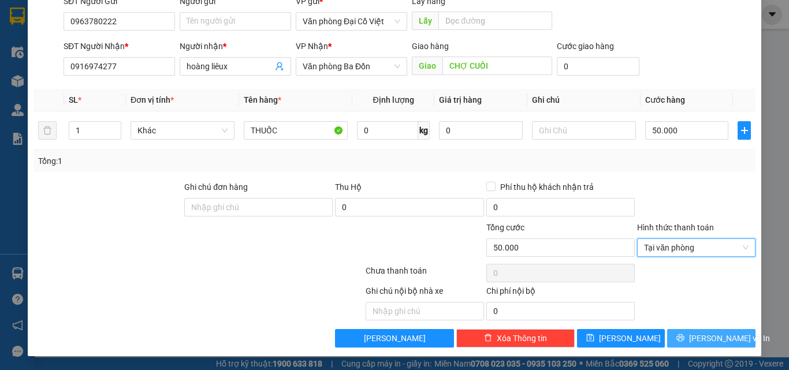
click at [691, 339] on button "Lưu và In" at bounding box center [712, 338] width 88 height 18
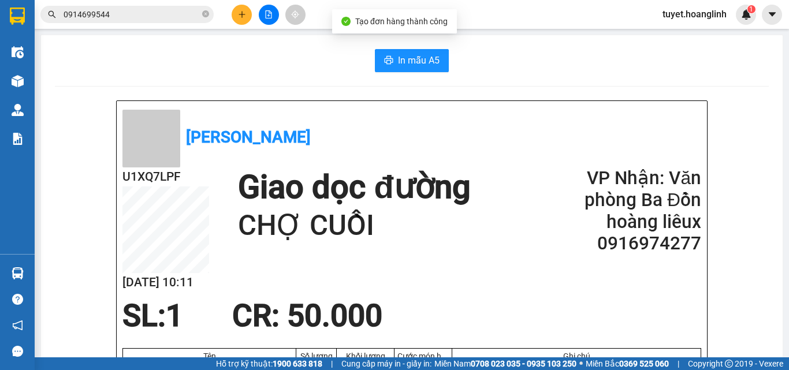
click at [425, 68] on span "In mẫu A5" at bounding box center [419, 60] width 42 height 14
click at [233, 15] on button at bounding box center [242, 15] width 20 height 20
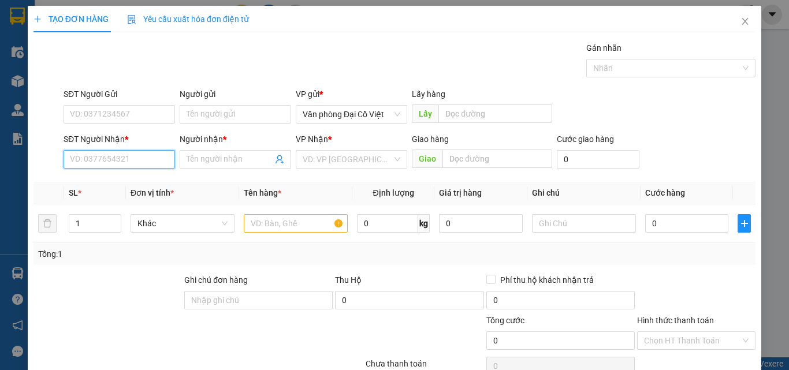
click at [147, 157] on input "SĐT Người Nhận *" at bounding box center [120, 159] width 112 height 18
click at [83, 161] on input "088117268" at bounding box center [120, 159] width 112 height 18
type input "0888117268"
click at [145, 184] on div "0888117268 - ĐẠT" at bounding box center [118, 182] width 97 height 13
type input "ĐẠT"
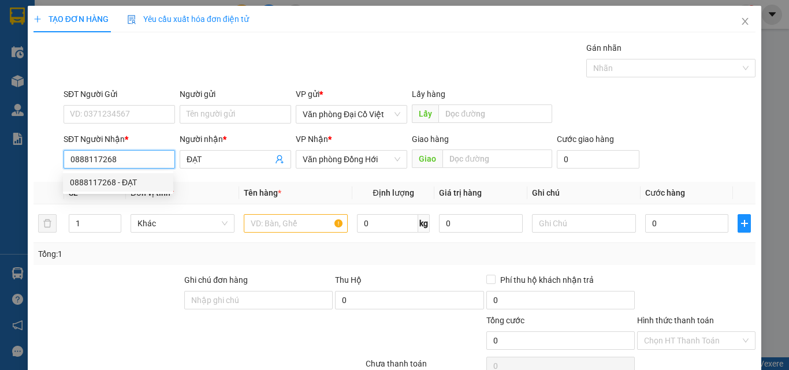
type input "100.000"
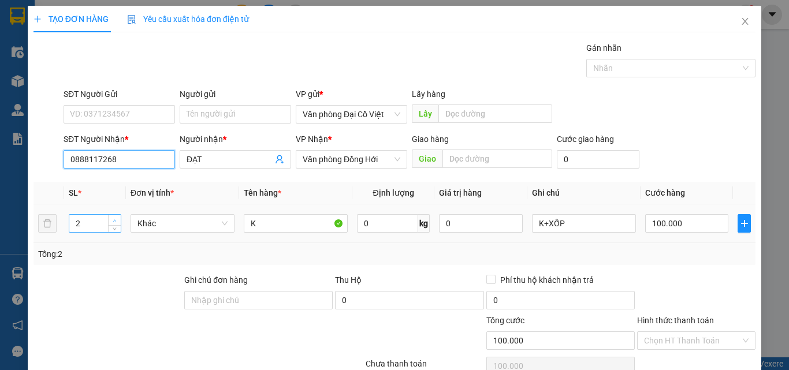
type input "0888117268"
type input "3"
click at [114, 216] on span "Increase Value" at bounding box center [114, 220] width 13 height 10
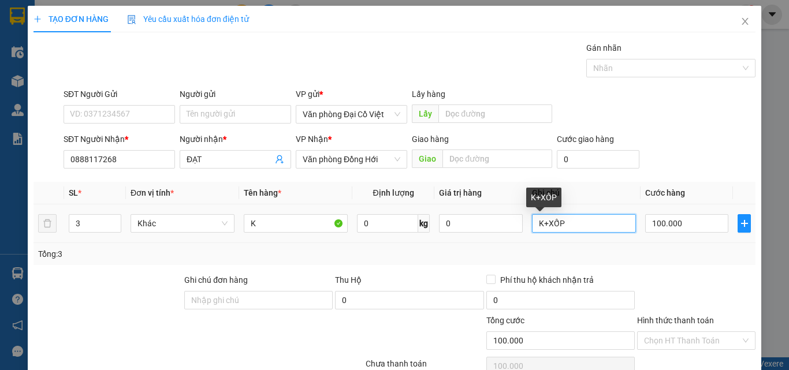
drag, startPoint x: 563, startPoint y: 229, endPoint x: 485, endPoint y: 236, distance: 78.3
click at [485, 236] on tr "3 Khác K 0 kg 0 K+XỐP 100.000" at bounding box center [395, 224] width 722 height 39
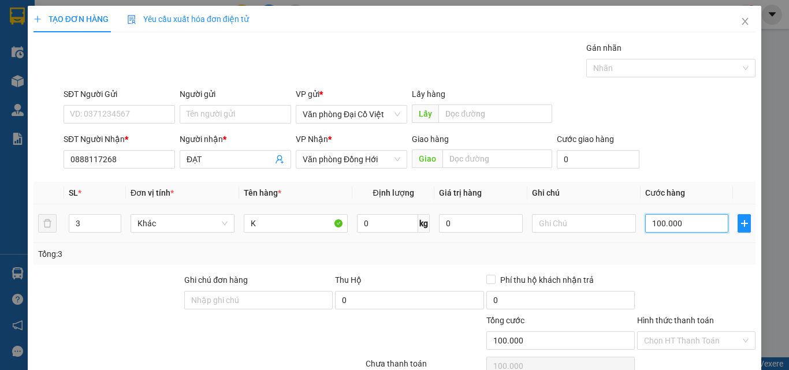
click at [675, 223] on input "100.000" at bounding box center [687, 223] width 83 height 18
click at [673, 220] on input "100.000" at bounding box center [687, 223] width 83 height 18
type input "1"
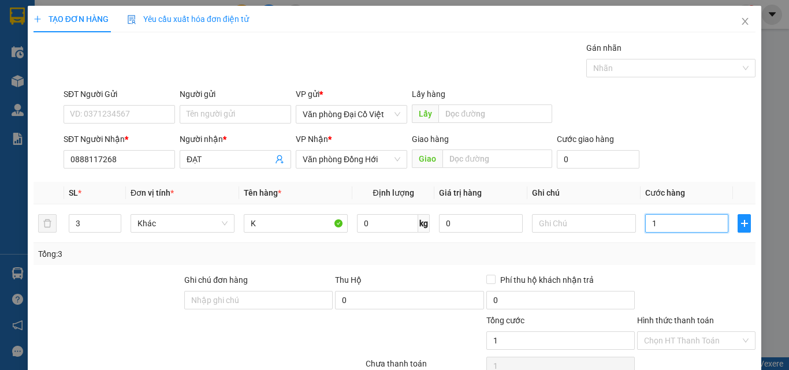
type input "15"
type input "150"
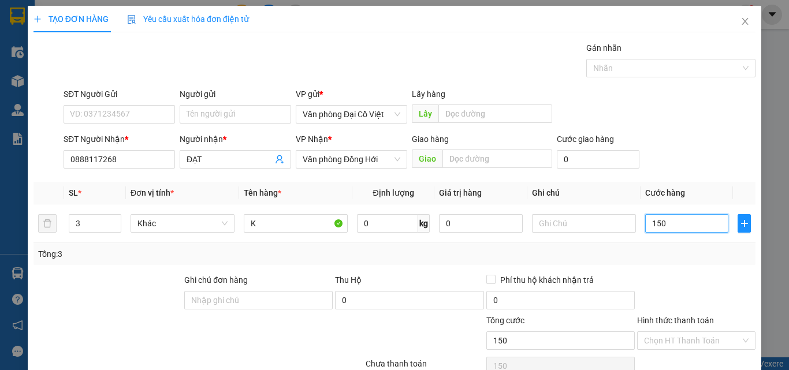
type input "150"
type input "150.000"
click at [681, 250] on div "Tổng: 3" at bounding box center [394, 254] width 713 height 13
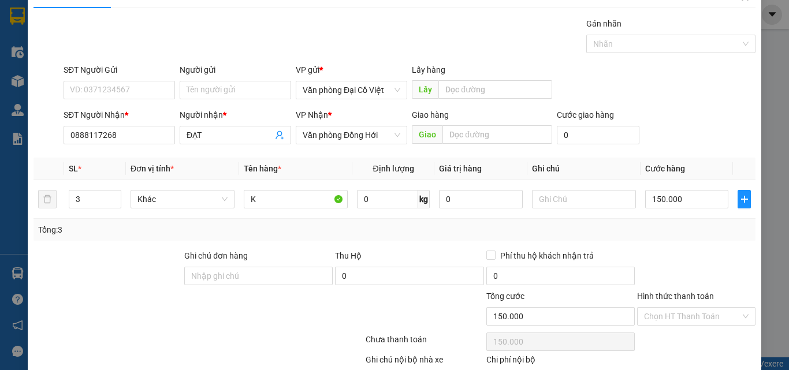
scroll to position [93, 0]
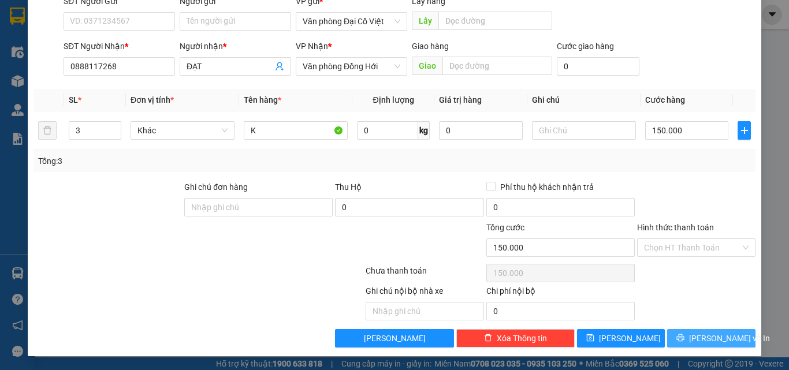
click at [703, 347] on button "Lưu và In" at bounding box center [712, 338] width 88 height 18
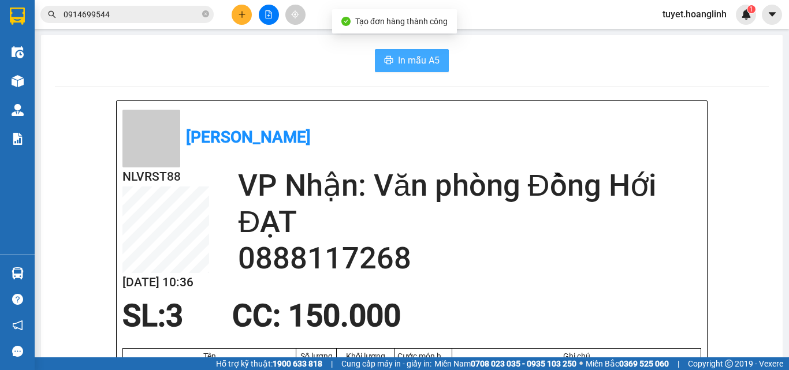
click at [394, 53] on button "In mẫu A5" at bounding box center [412, 60] width 74 height 23
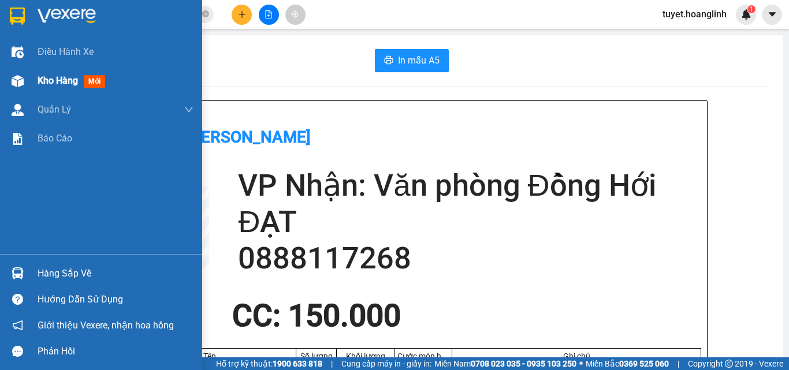
click at [10, 73] on div at bounding box center [18, 81] width 20 height 20
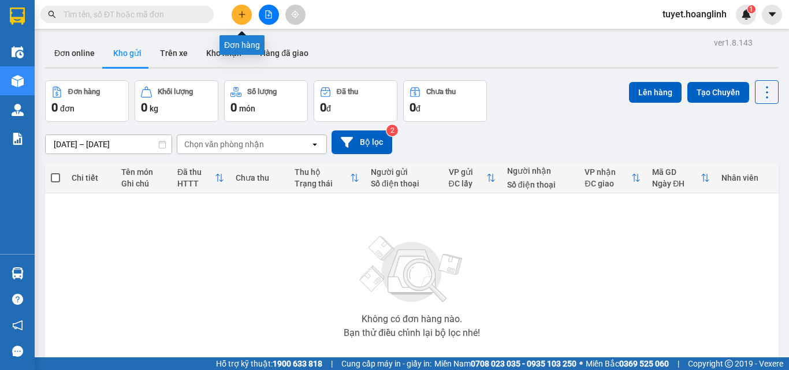
click at [233, 14] on button at bounding box center [242, 15] width 20 height 20
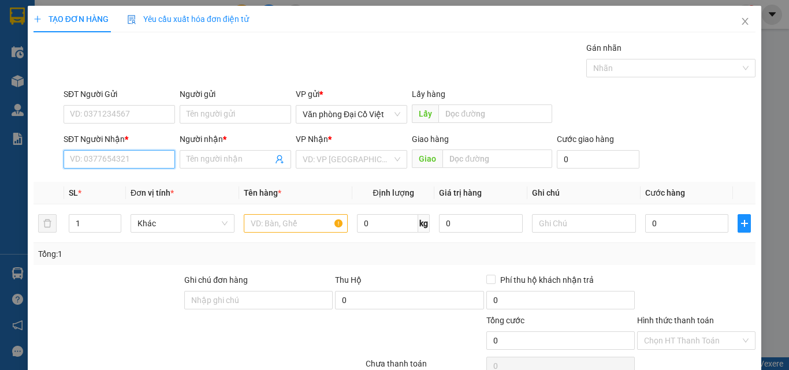
click at [95, 154] on input "SĐT Người Nhận *" at bounding box center [120, 159] width 112 height 18
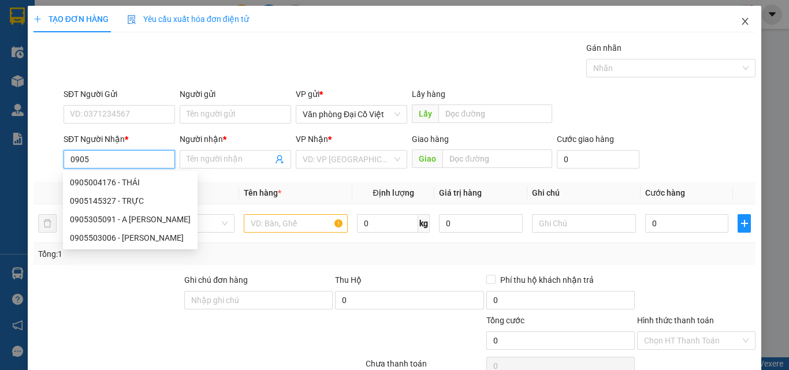
type input "0905"
click at [741, 24] on icon "close" at bounding box center [745, 21] width 9 height 9
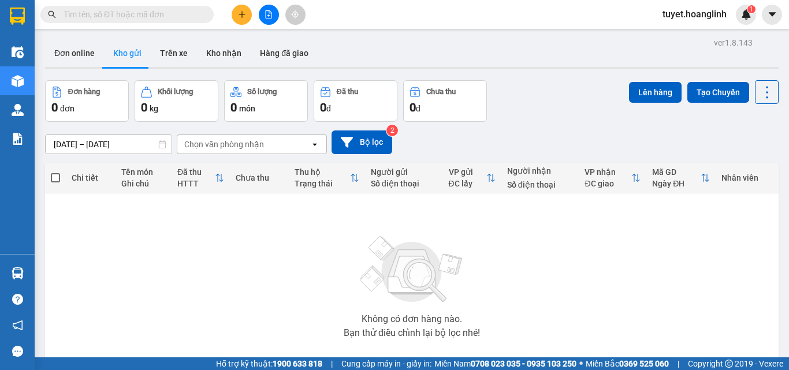
click at [107, 13] on input "text" at bounding box center [132, 14] width 136 height 13
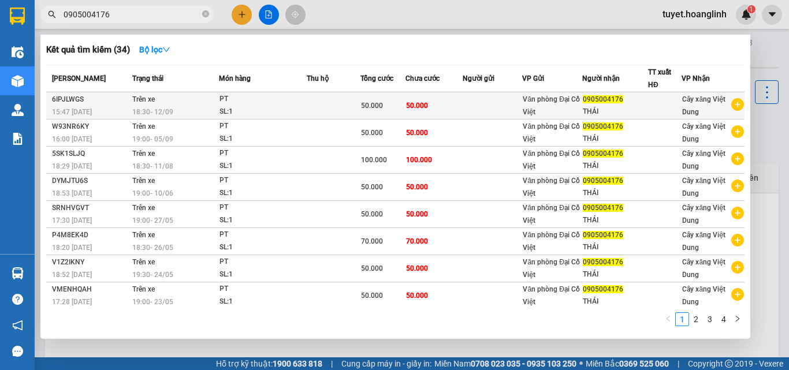
type input "0905004176"
click at [174, 102] on td "Trên xe 18:30 - 12/09" at bounding box center [174, 105] width 90 height 27
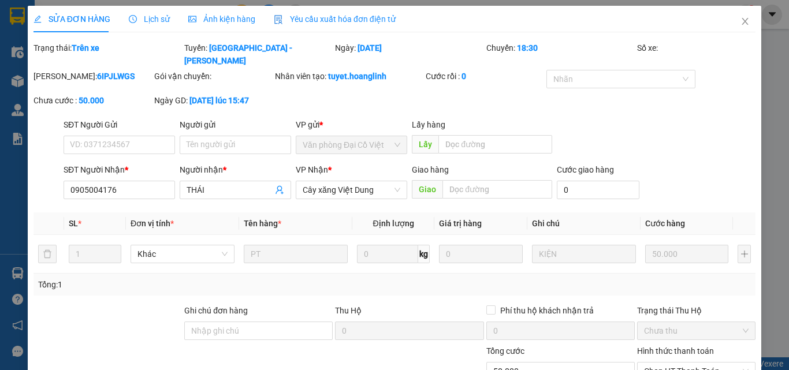
type input "0905004176"
type input "THÁI"
type input "50.000"
click at [741, 25] on icon "close" at bounding box center [745, 21] width 9 height 9
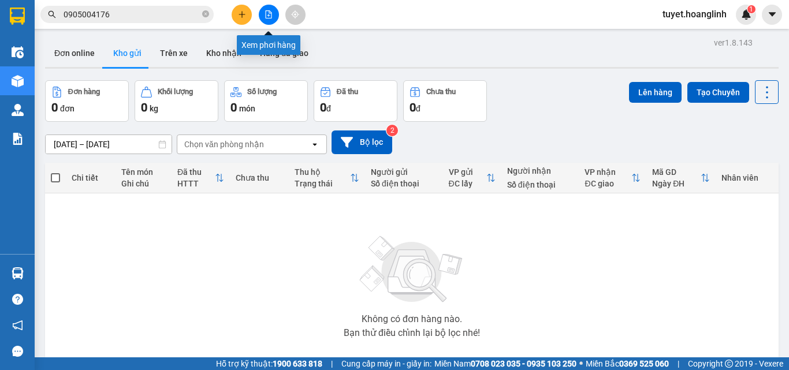
click at [265, 15] on icon "file-add" at bounding box center [269, 14] width 8 height 8
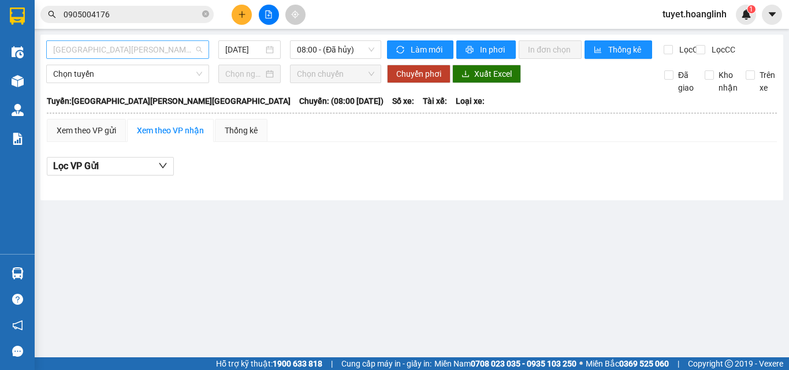
click at [146, 51] on span "Quảng Bình - Hà Nội" at bounding box center [127, 49] width 149 height 17
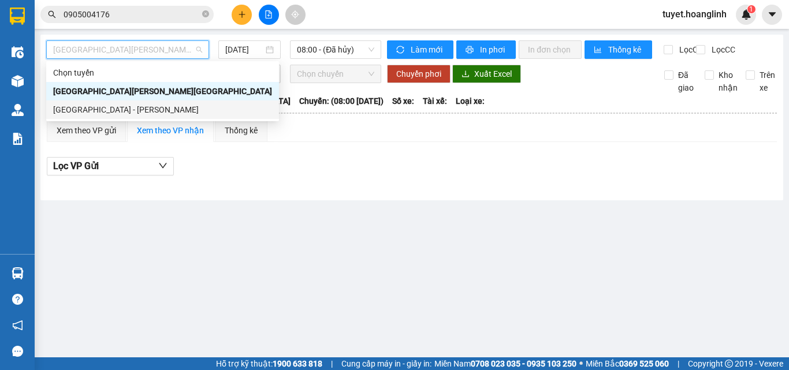
click at [125, 109] on div "Hà Nội - Quảng Bình" at bounding box center [162, 109] width 219 height 13
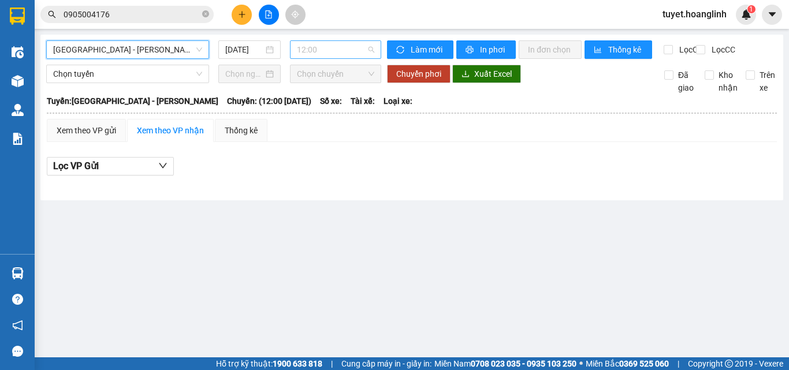
click at [312, 52] on span "12:00" at bounding box center [335, 49] width 77 height 17
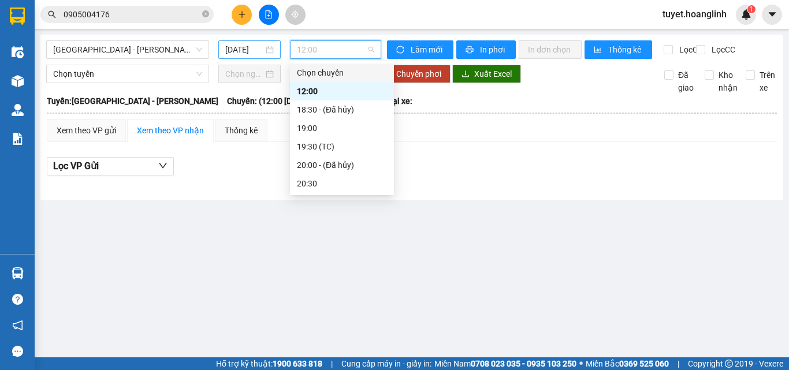
click at [250, 46] on input "13/09/2025" at bounding box center [244, 49] width 38 height 13
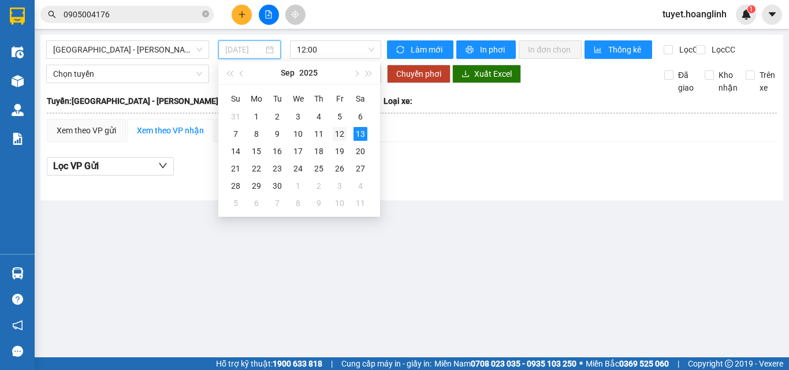
click at [335, 132] on div "12" at bounding box center [340, 134] width 14 height 14
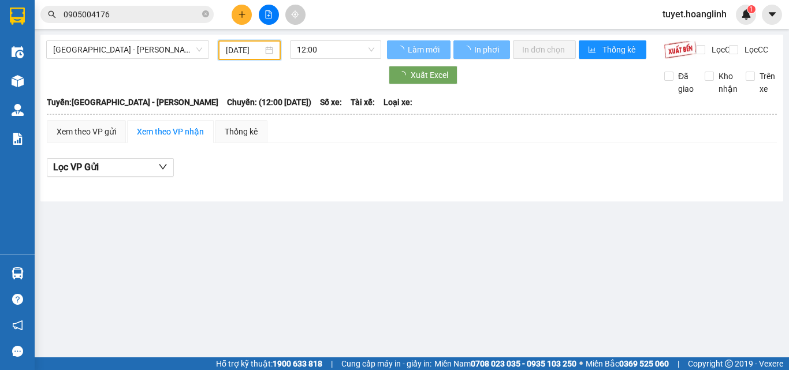
type input "12/09/2025"
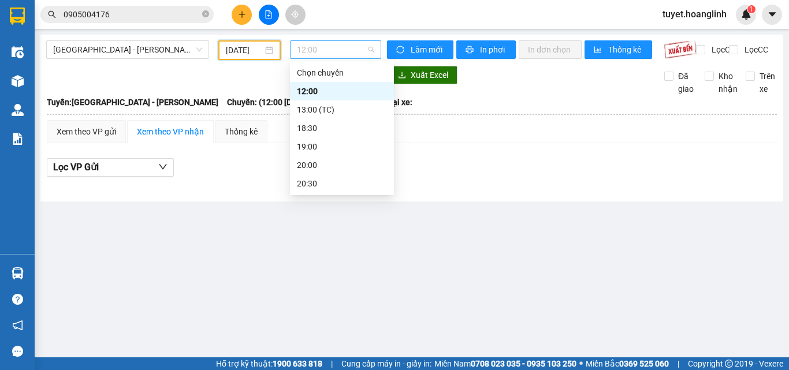
click at [354, 52] on span "12:00" at bounding box center [335, 49] width 77 height 17
click at [322, 128] on div "18:30" at bounding box center [342, 128] width 90 height 13
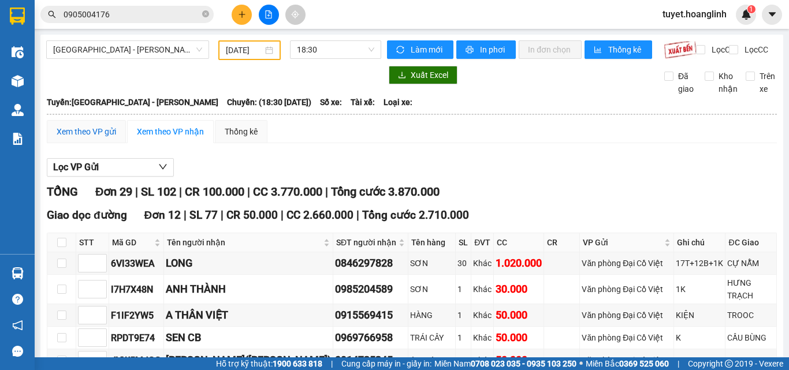
click at [72, 136] on div "Xem theo VP gửi" at bounding box center [87, 131] width 60 height 13
